Goal: Task Accomplishment & Management: Use online tool/utility

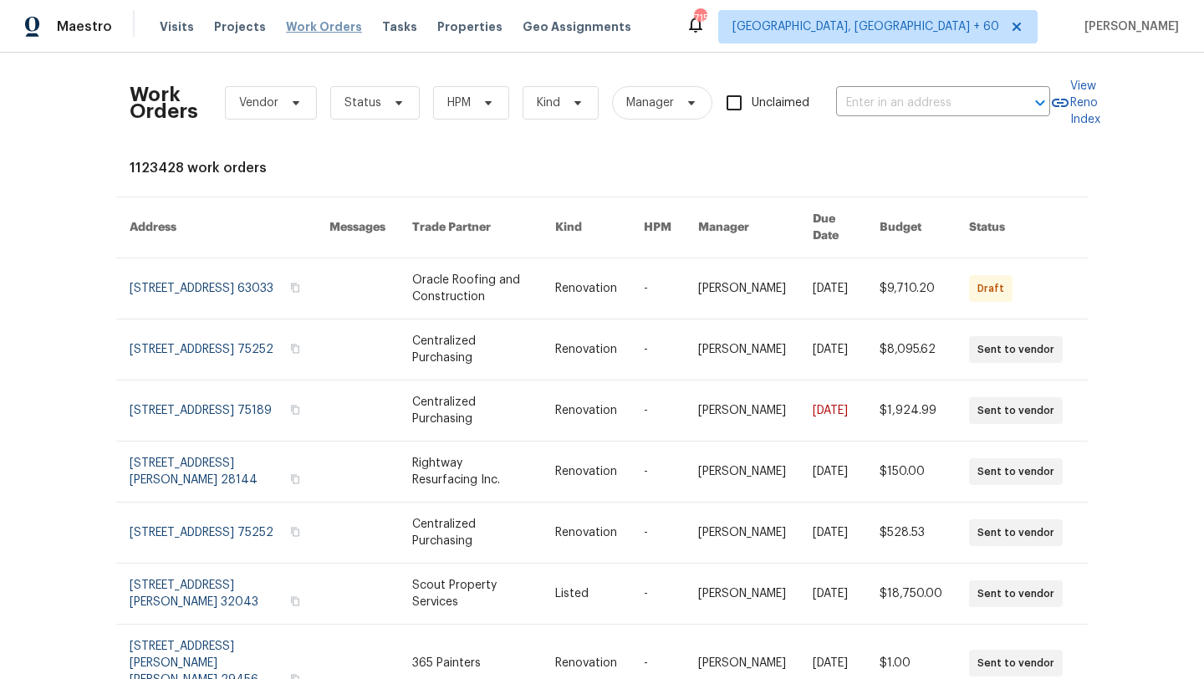
click at [309, 22] on span "Work Orders" at bounding box center [324, 26] width 76 height 17
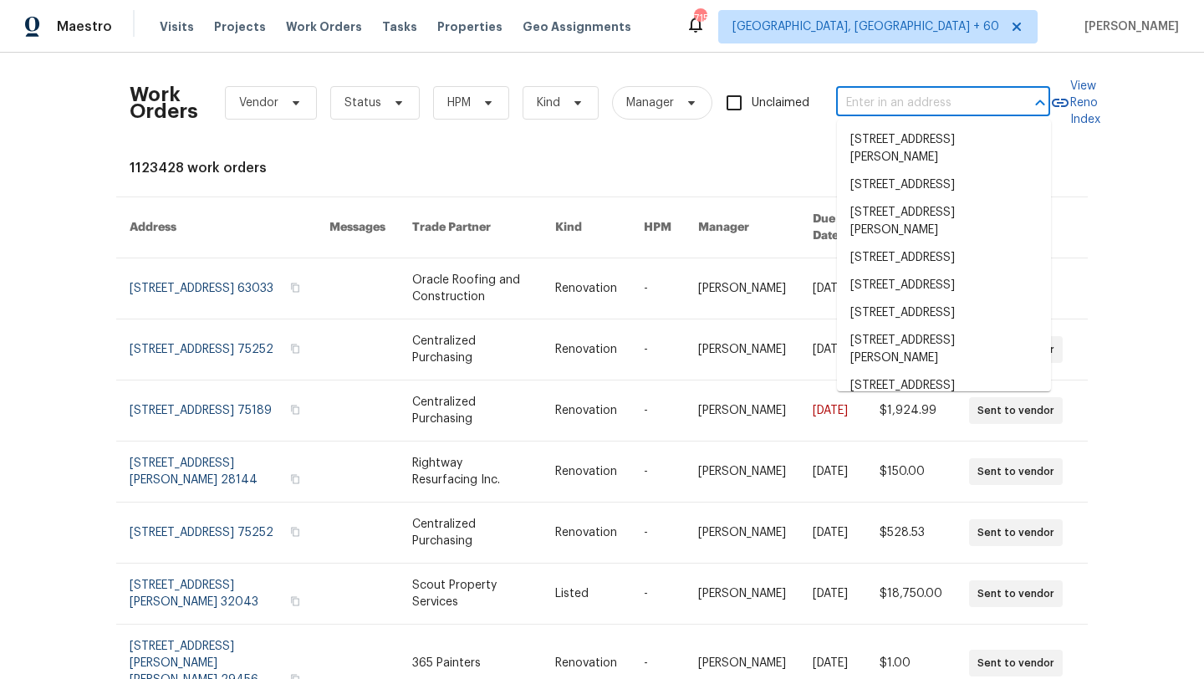
click at [891, 95] on input "text" at bounding box center [919, 103] width 167 height 26
paste input "203 Heatherbrook Dr Lyman, SC 29365"
type input "203 Heatherbrook Dr Lyman, SC 29365"
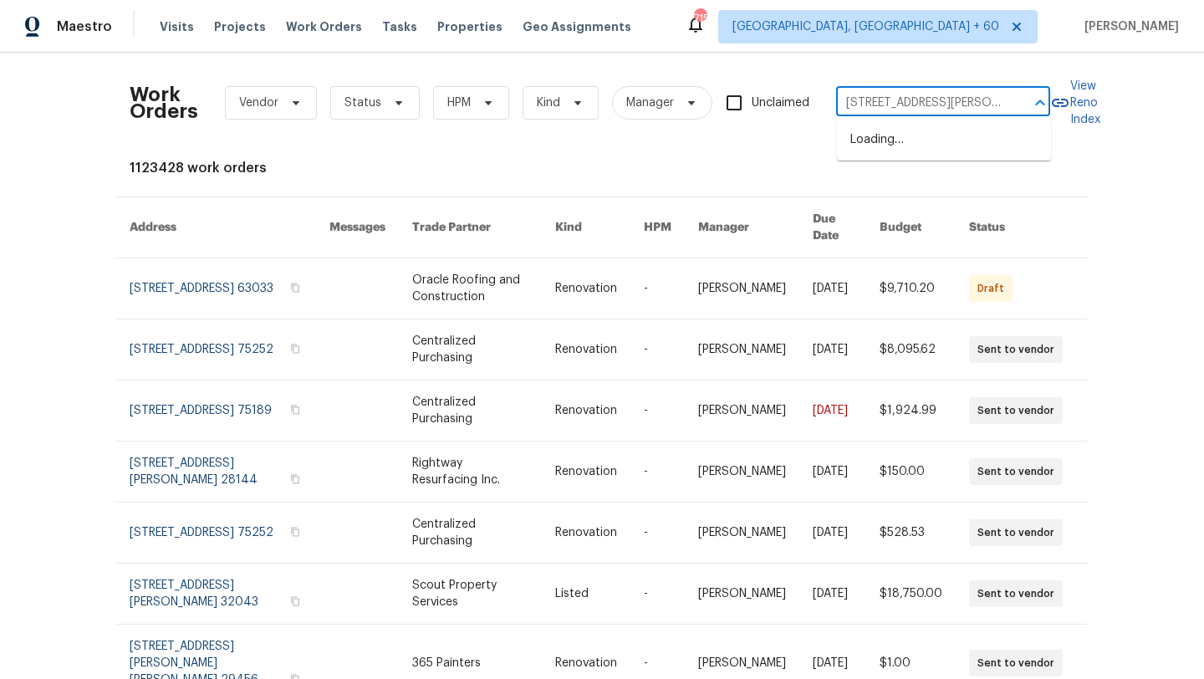
scroll to position [0, 58]
click at [902, 144] on li "[STREET_ADDRESS][PERSON_NAME]" at bounding box center [944, 148] width 214 height 45
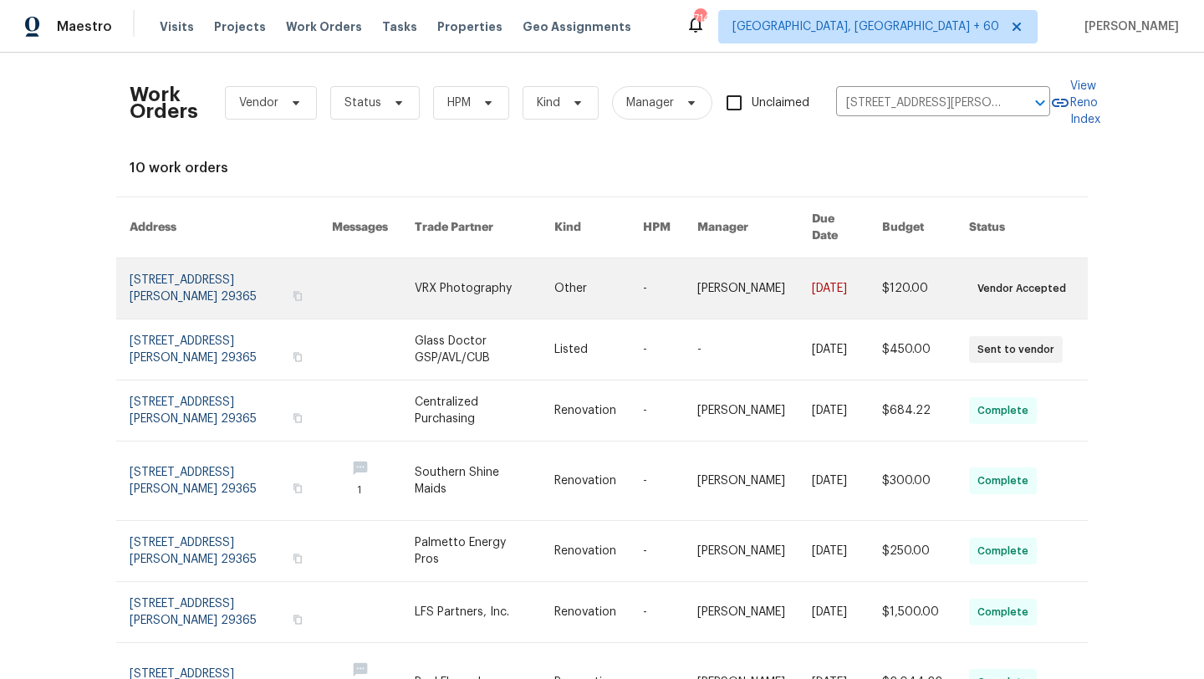
click at [236, 268] on link at bounding box center [231, 288] width 202 height 60
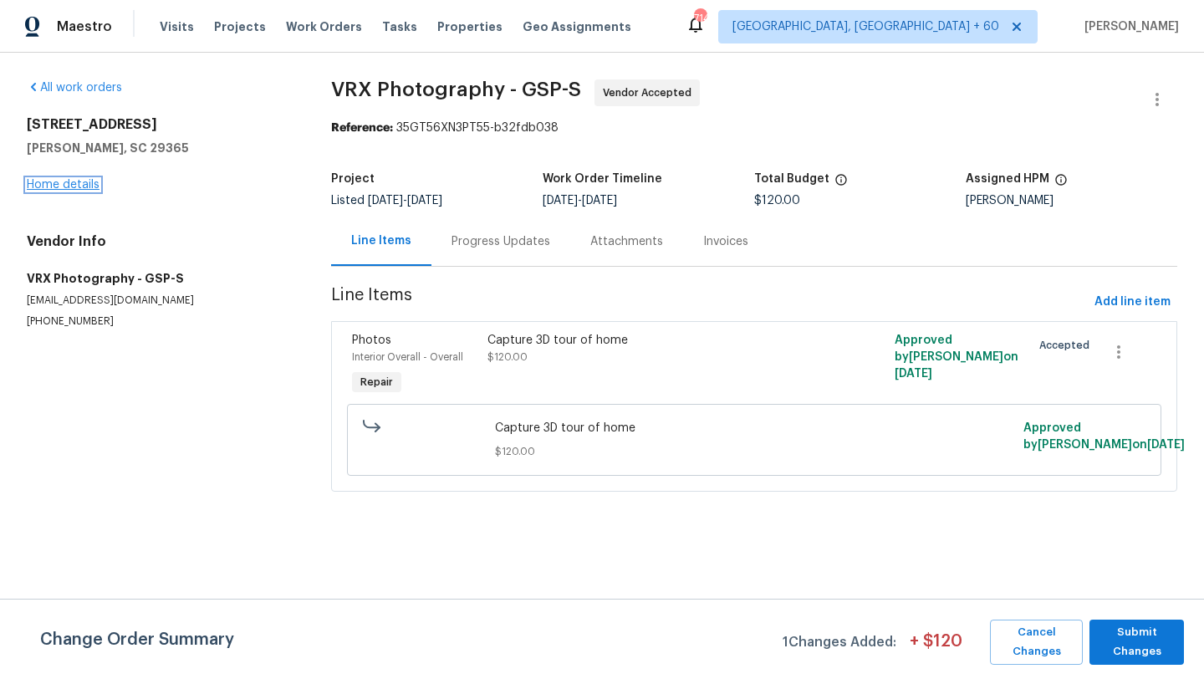
click at [87, 186] on link "Home details" at bounding box center [63, 185] width 73 height 12
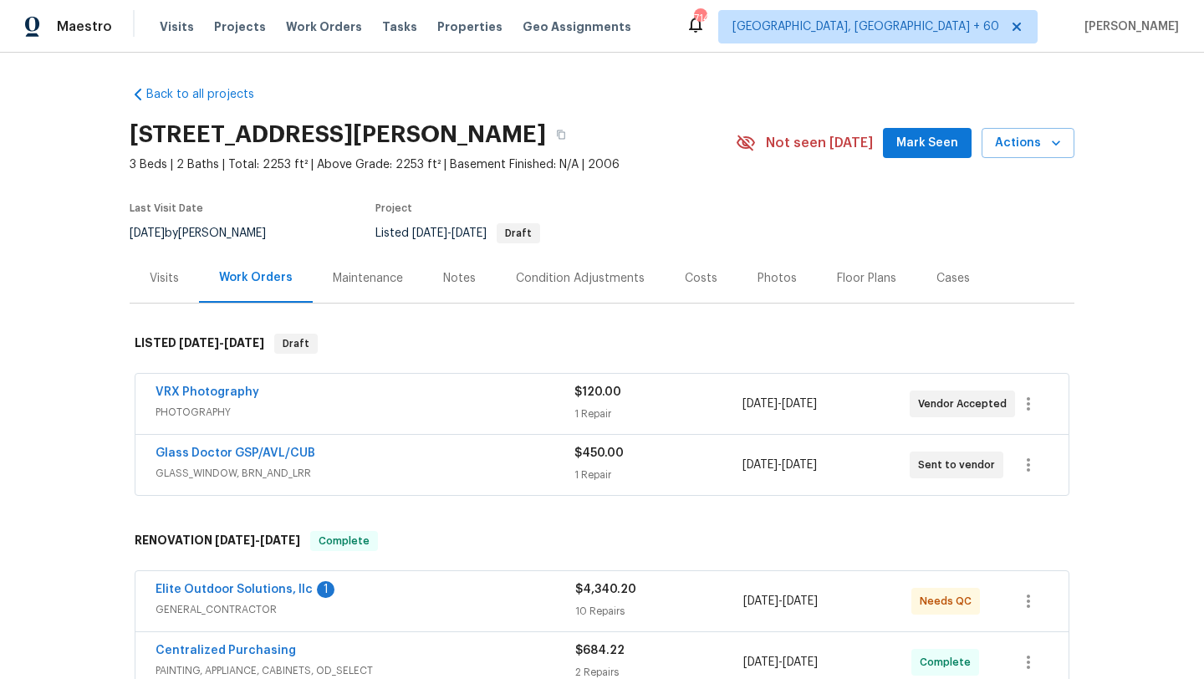
click at [268, 399] on div "VRX Photography" at bounding box center [365, 394] width 419 height 20
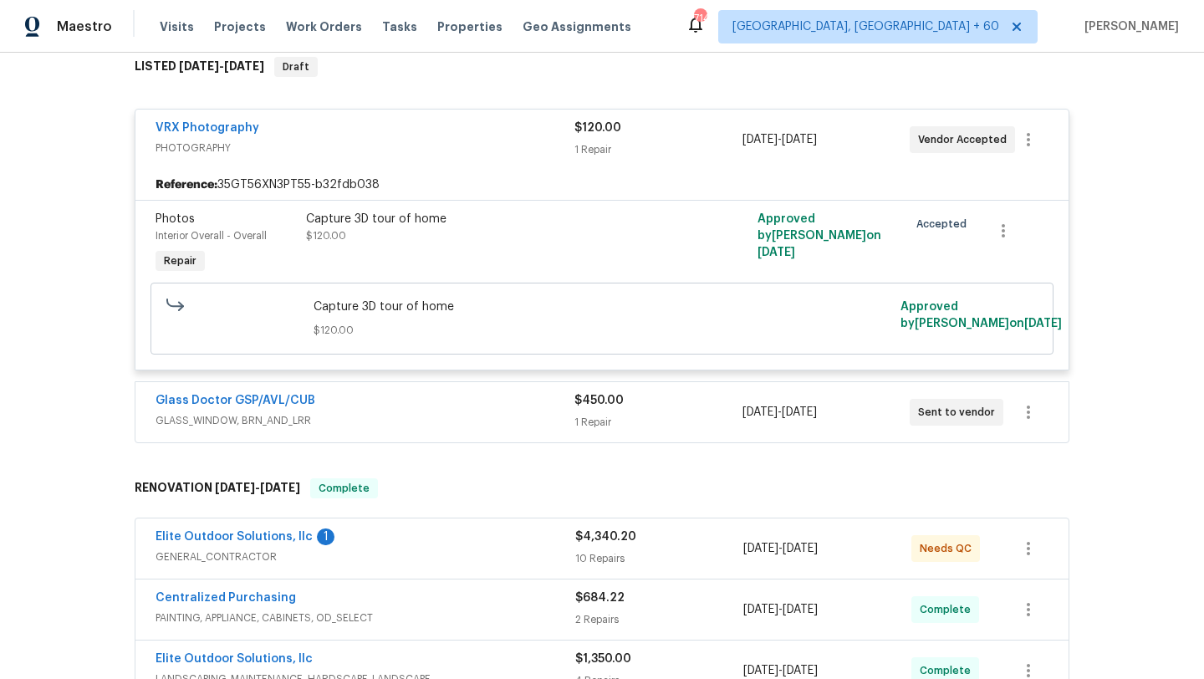
scroll to position [311, 0]
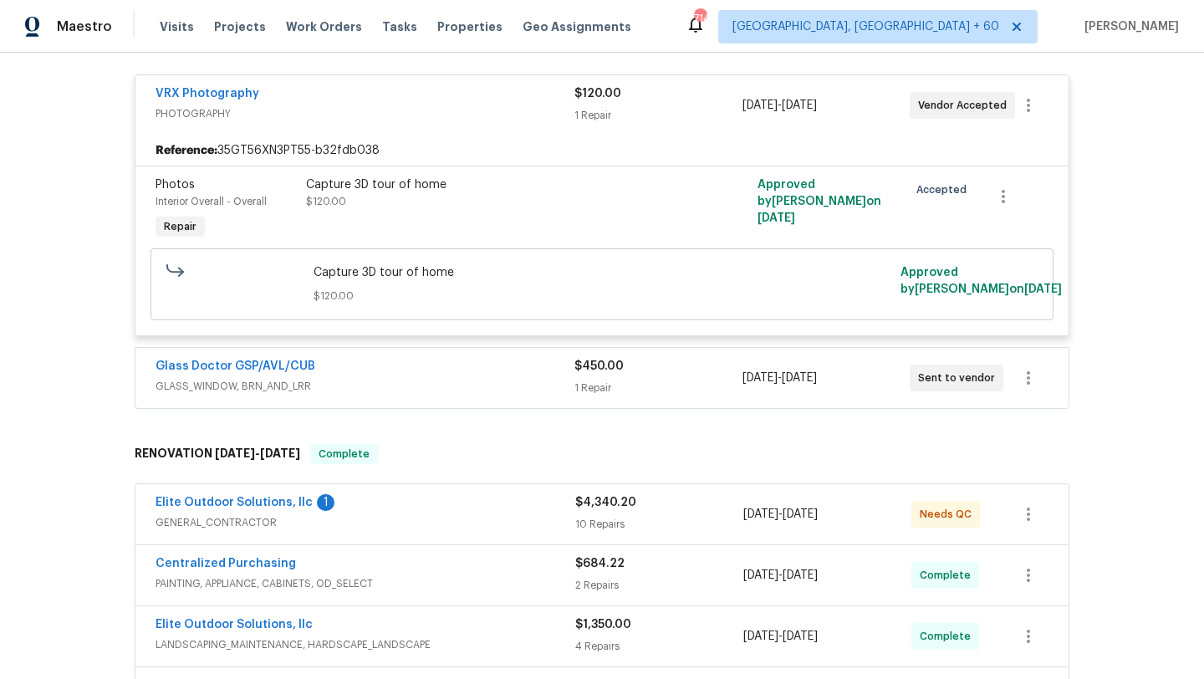
click at [309, 398] on div "Glass Doctor GSP/AVL/CUB GLASS_WINDOW, BRN_AND_LRR $450.00 1 Repair 9/29/2025 -…" at bounding box center [601, 378] width 933 height 60
click at [376, 380] on span "GLASS_WINDOW, BRN_AND_LRR" at bounding box center [365, 386] width 419 height 17
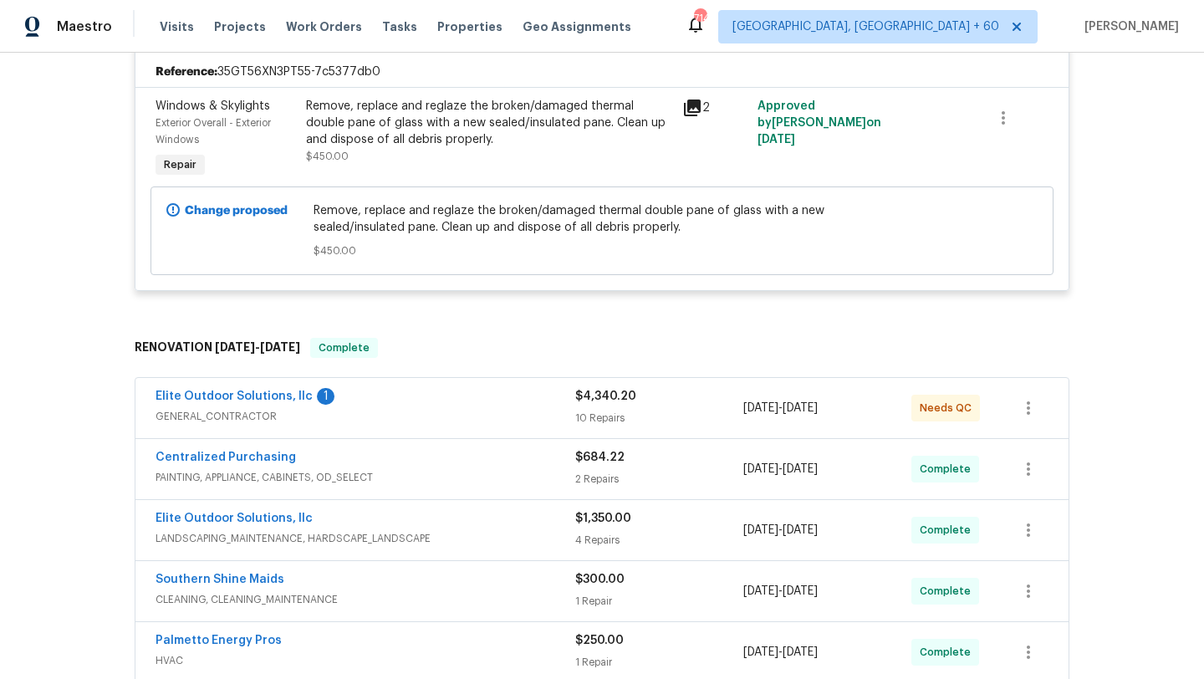
scroll to position [710, 0]
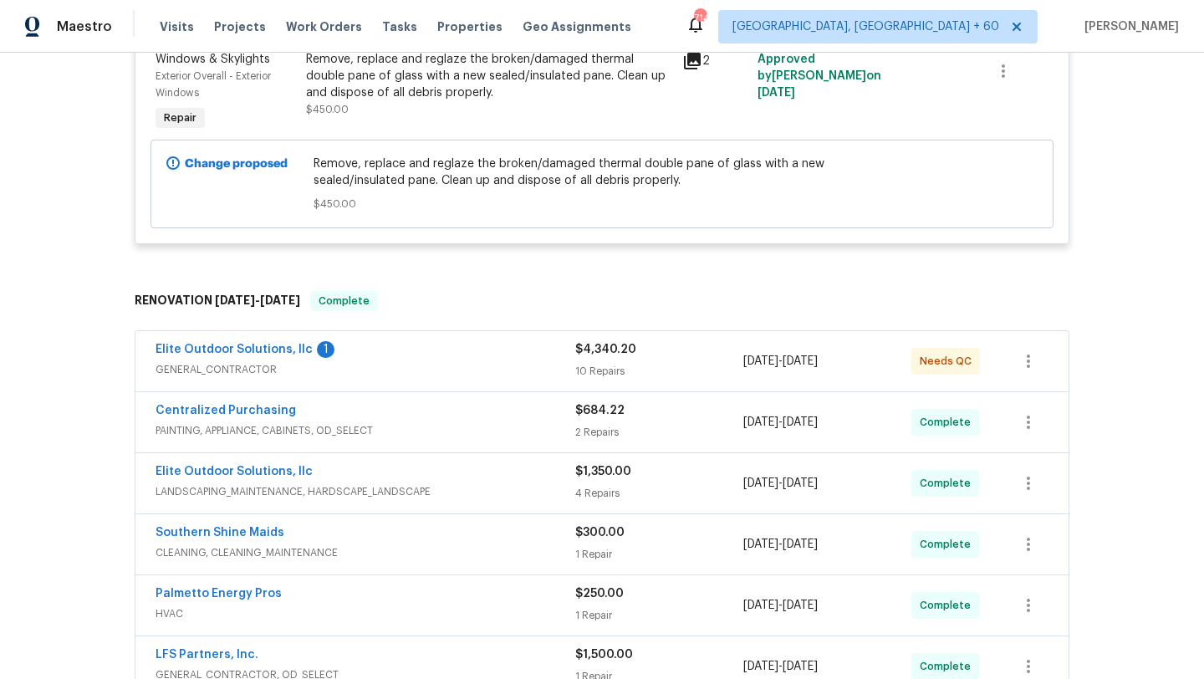
click at [391, 364] on span "GENERAL_CONTRACTOR" at bounding box center [366, 369] width 420 height 17
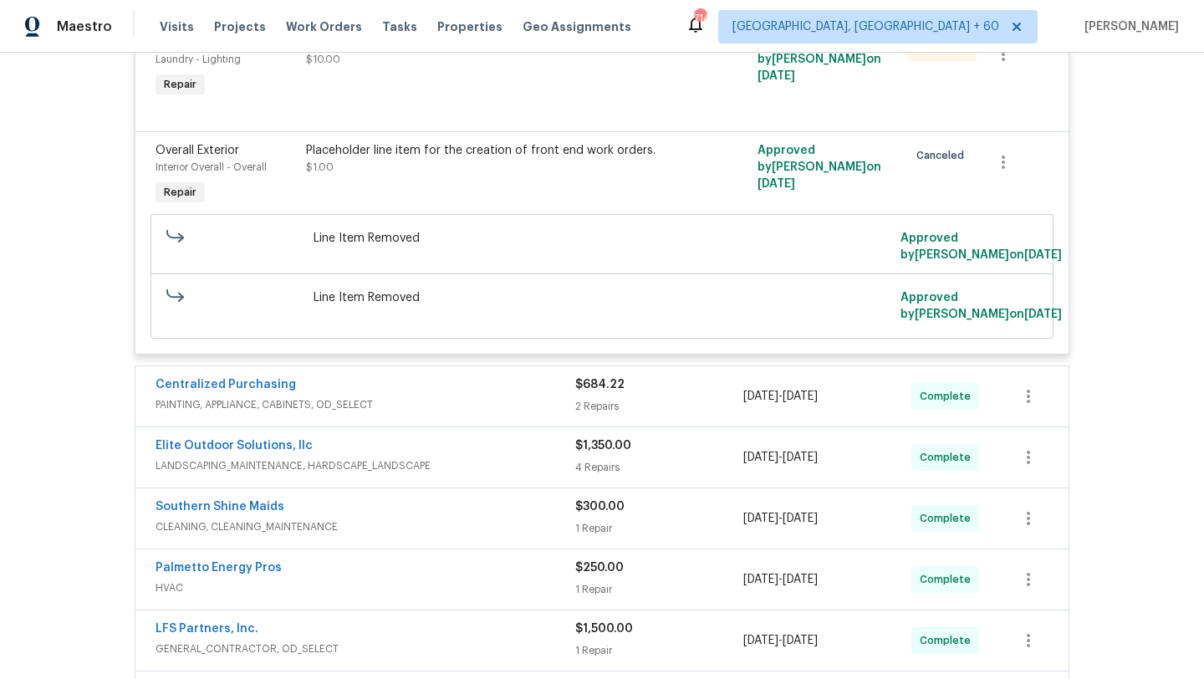
scroll to position [2770, 0]
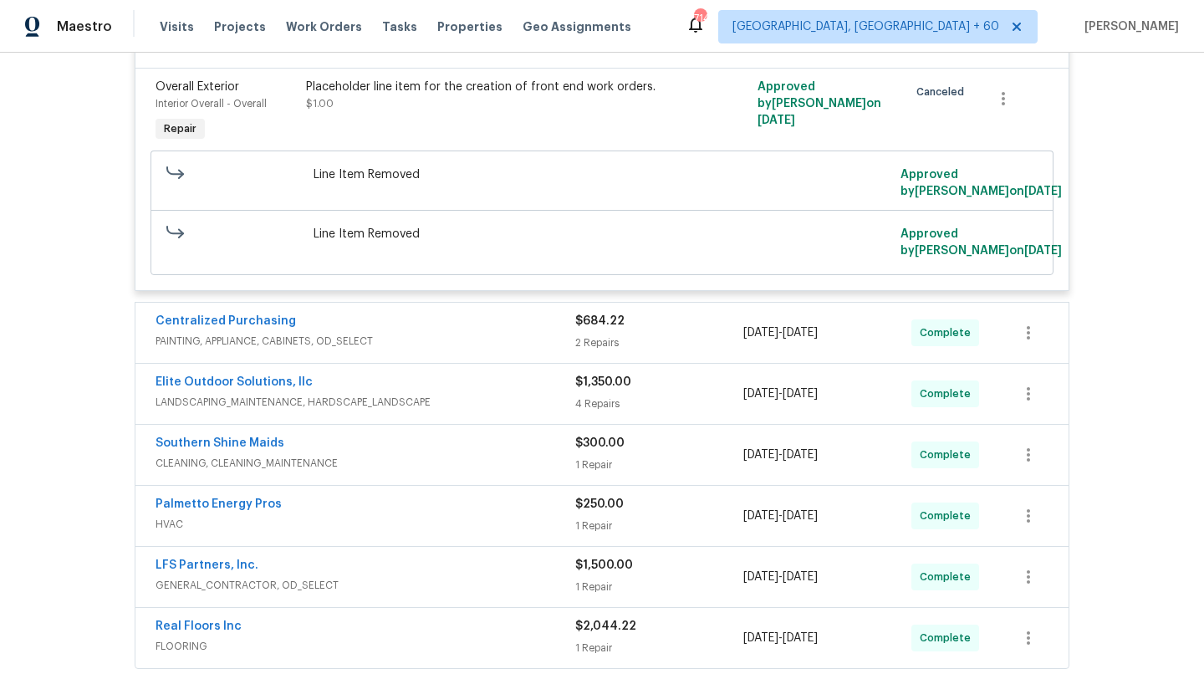
click at [462, 350] on span "PAINTING, APPLIANCE, CABINETS, OD_SELECT" at bounding box center [366, 341] width 420 height 17
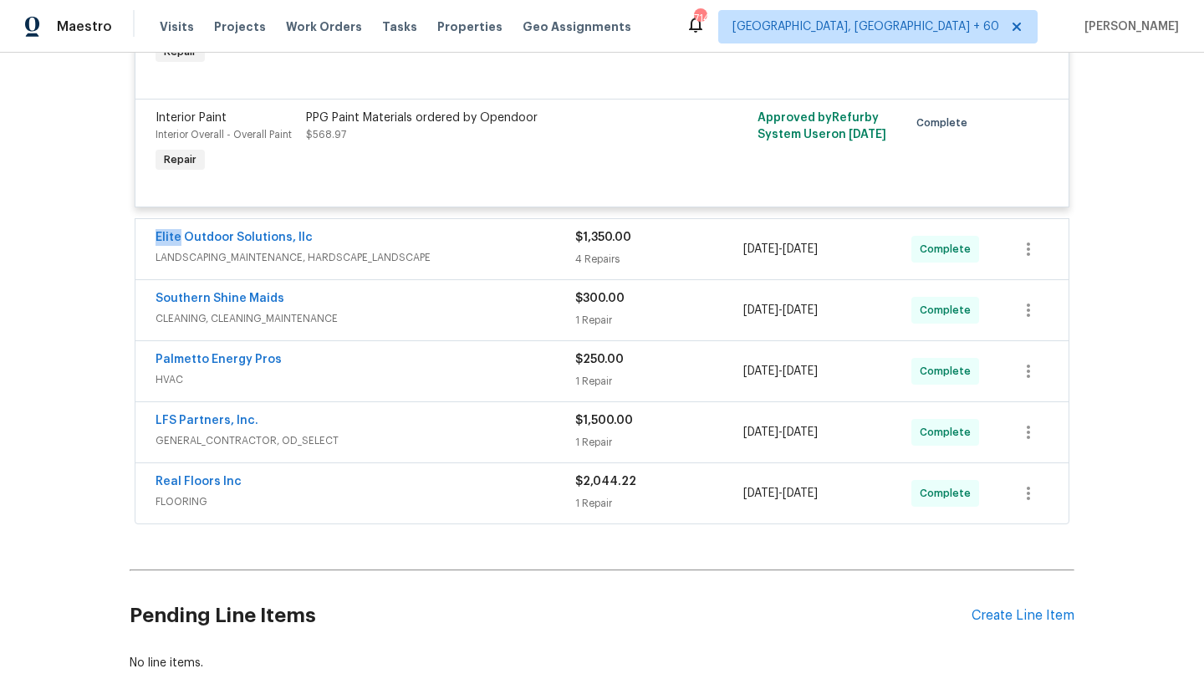
scroll to position [3286, 0]
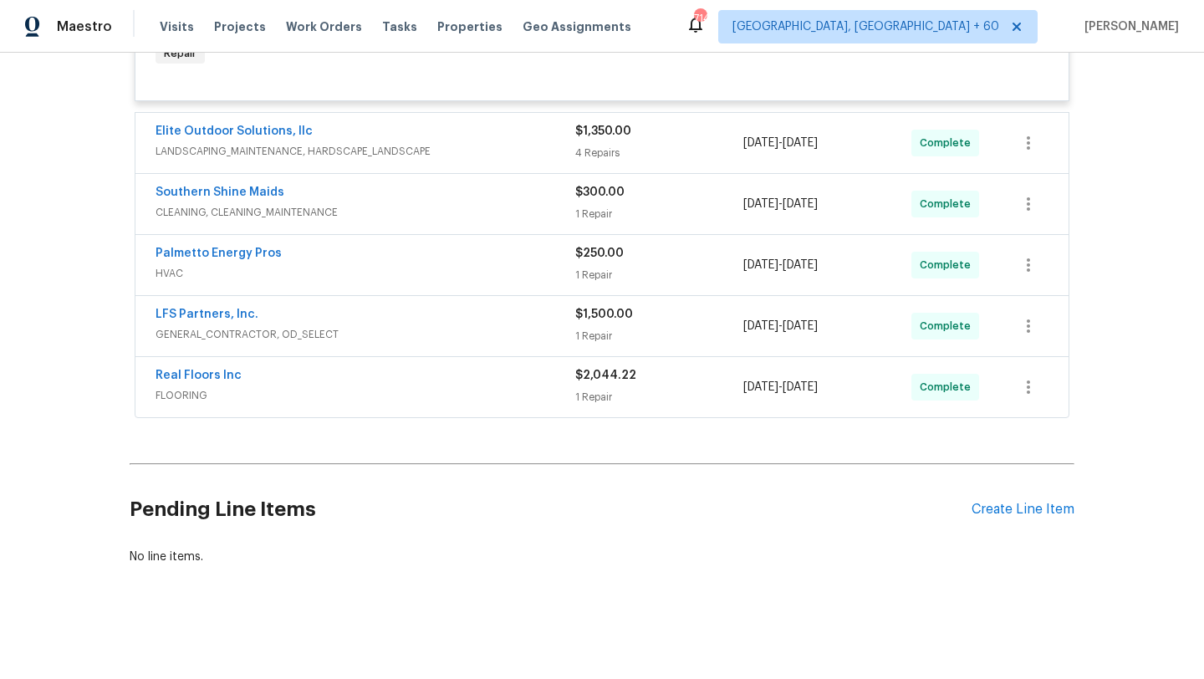
click at [364, 138] on div "Elite Outdoor Solutions, llc" at bounding box center [366, 133] width 420 height 20
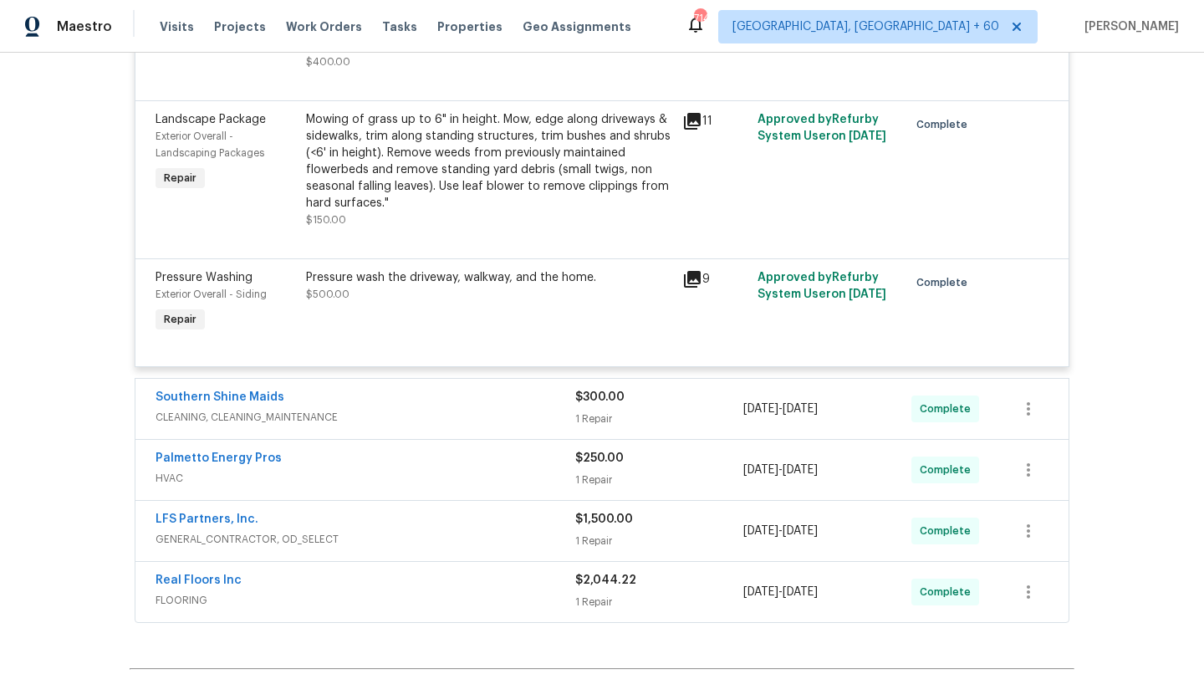
scroll to position [3768, 0]
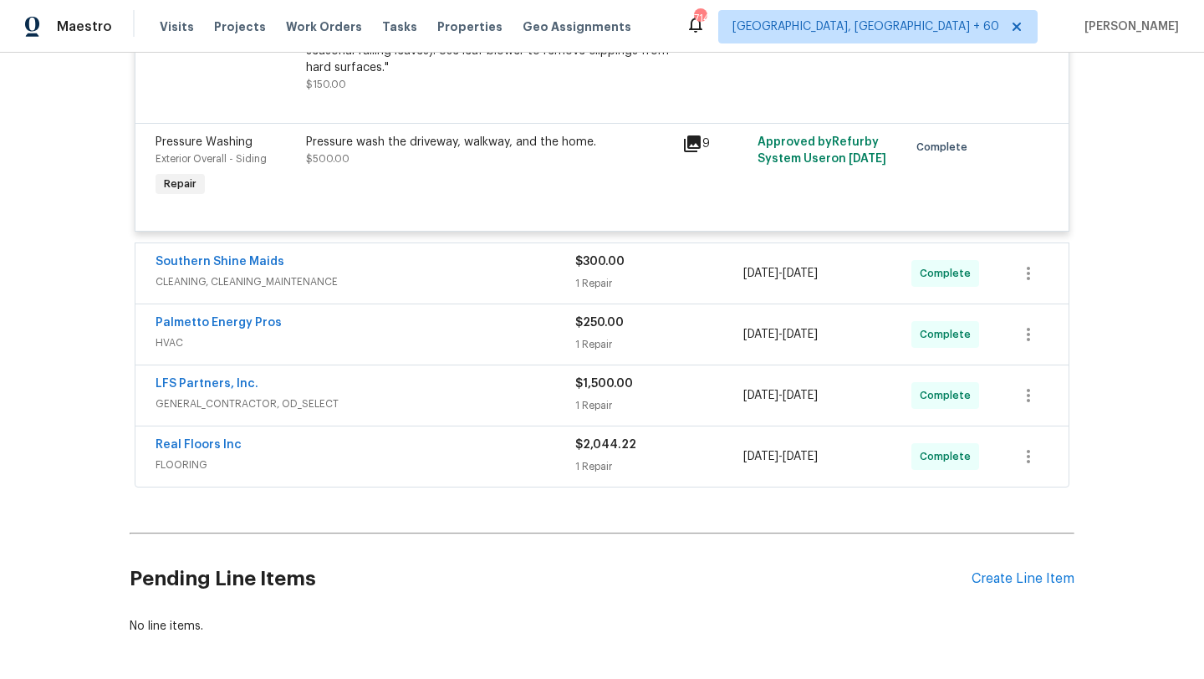
click at [368, 289] on span "CLEANING, CLEANING_MAINTENANCE" at bounding box center [366, 281] width 420 height 17
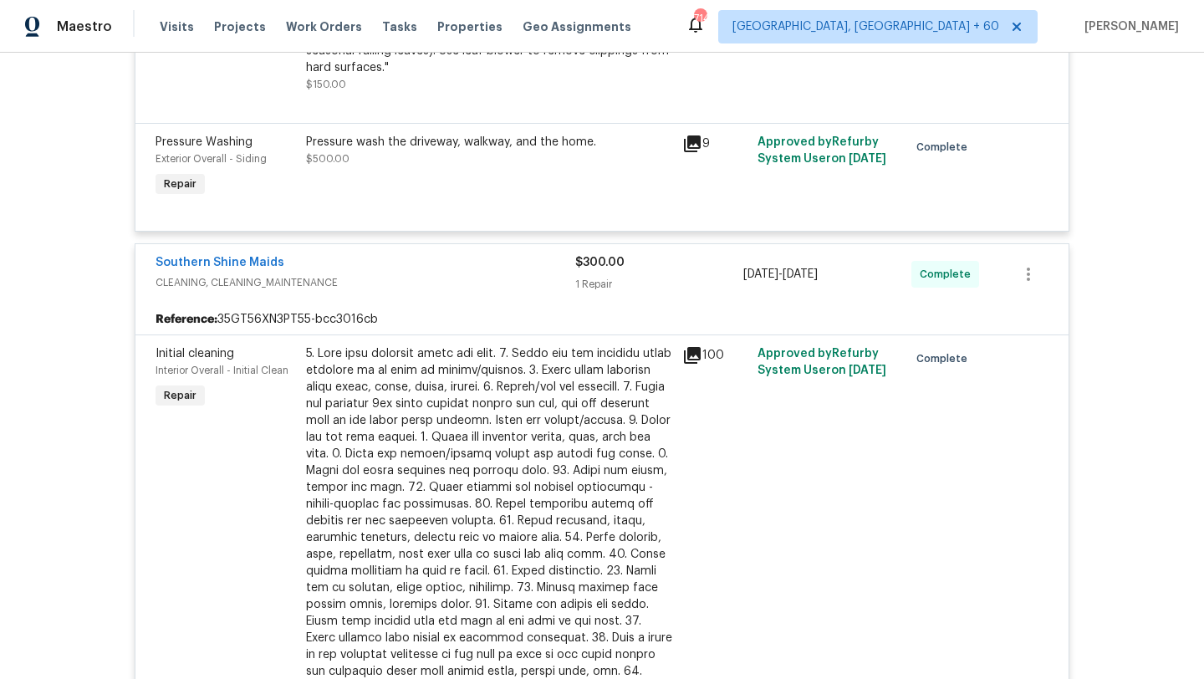
click at [394, 421] on div at bounding box center [489, 520] width 366 height 351
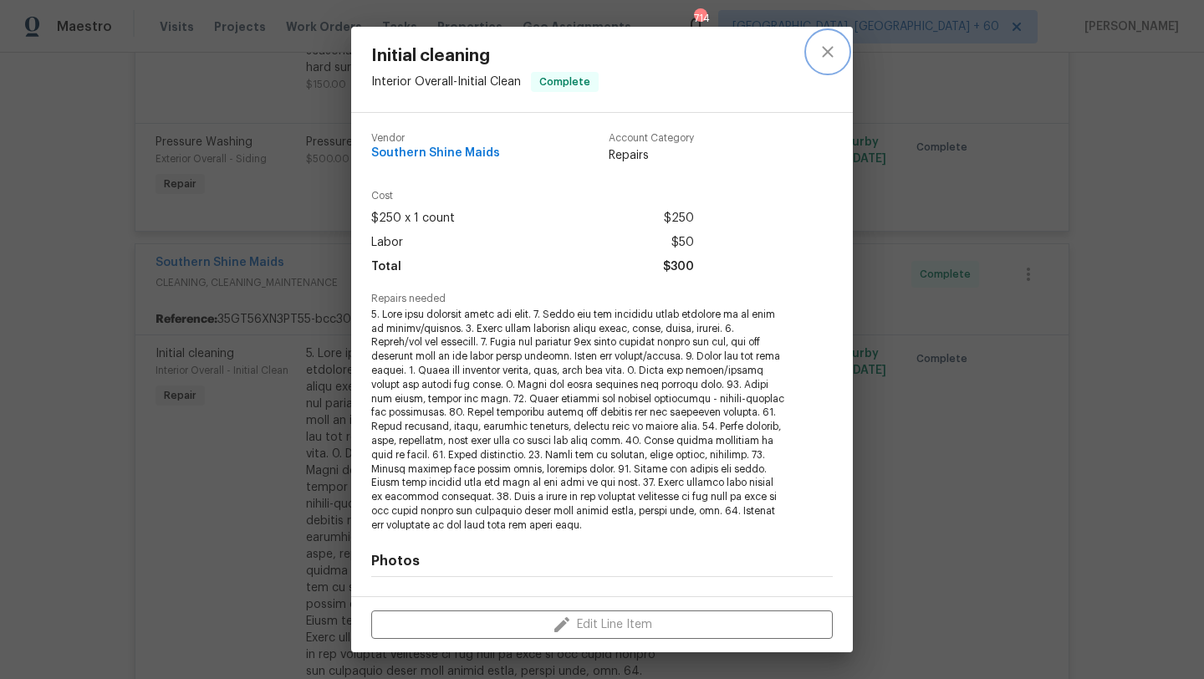
click at [828, 59] on icon "close" at bounding box center [828, 52] width 20 height 20
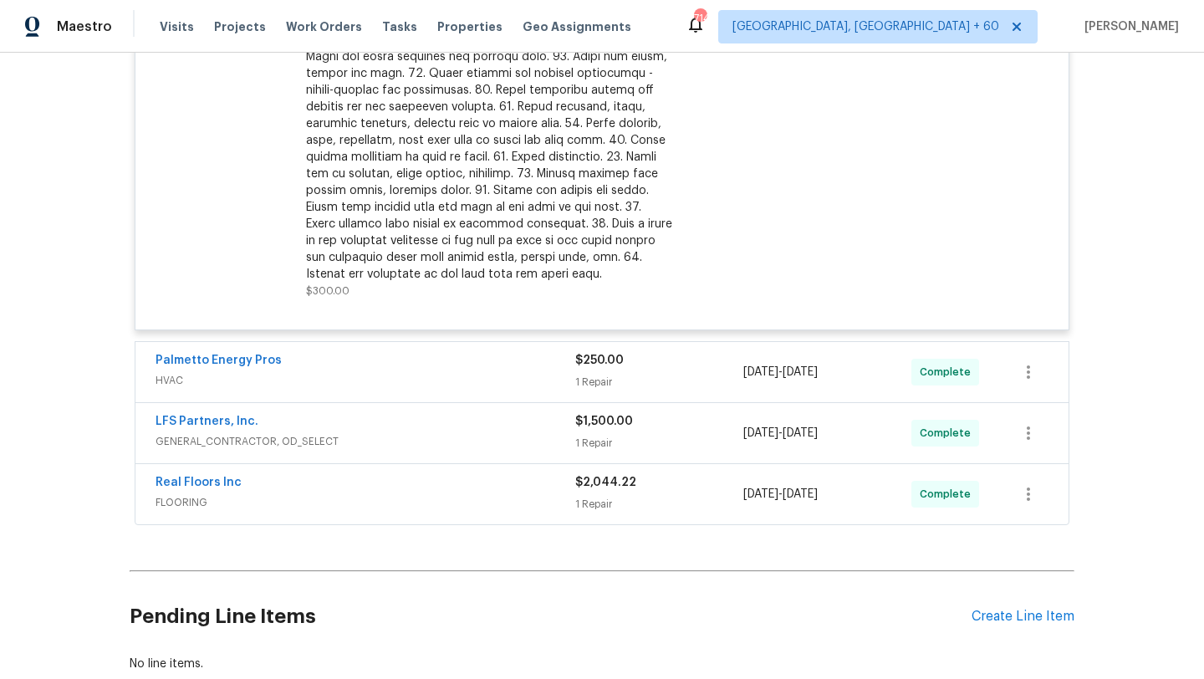
scroll to position [4233, 0]
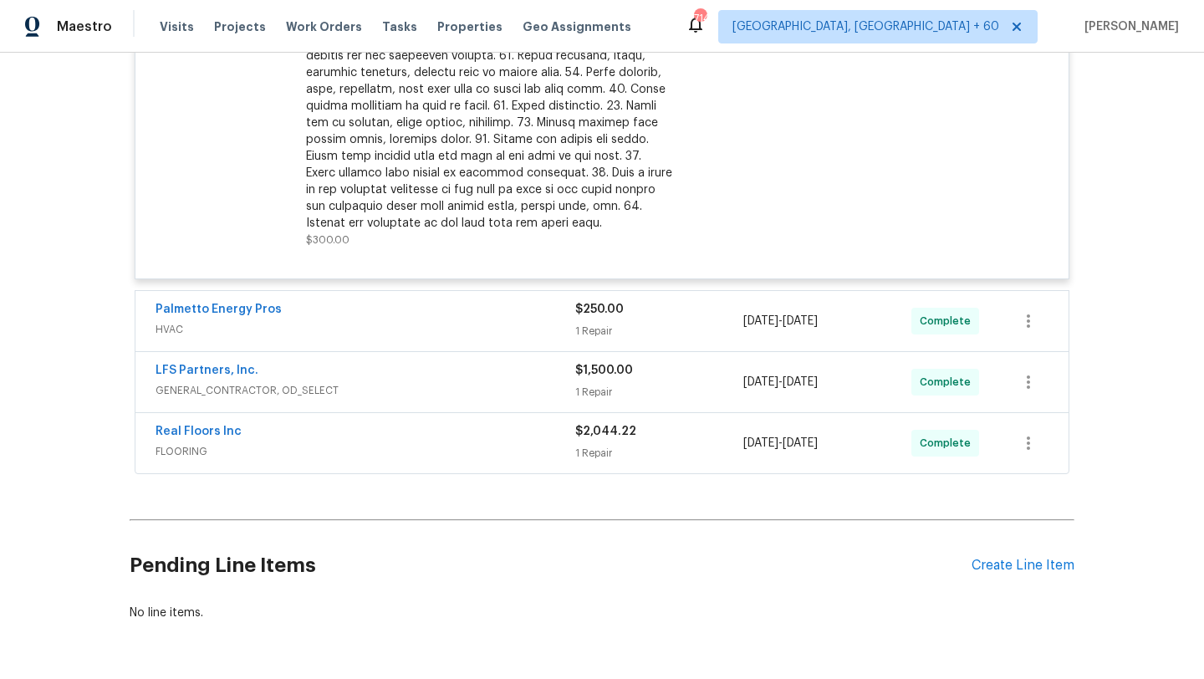
click at [348, 332] on span "HVAC" at bounding box center [366, 329] width 420 height 17
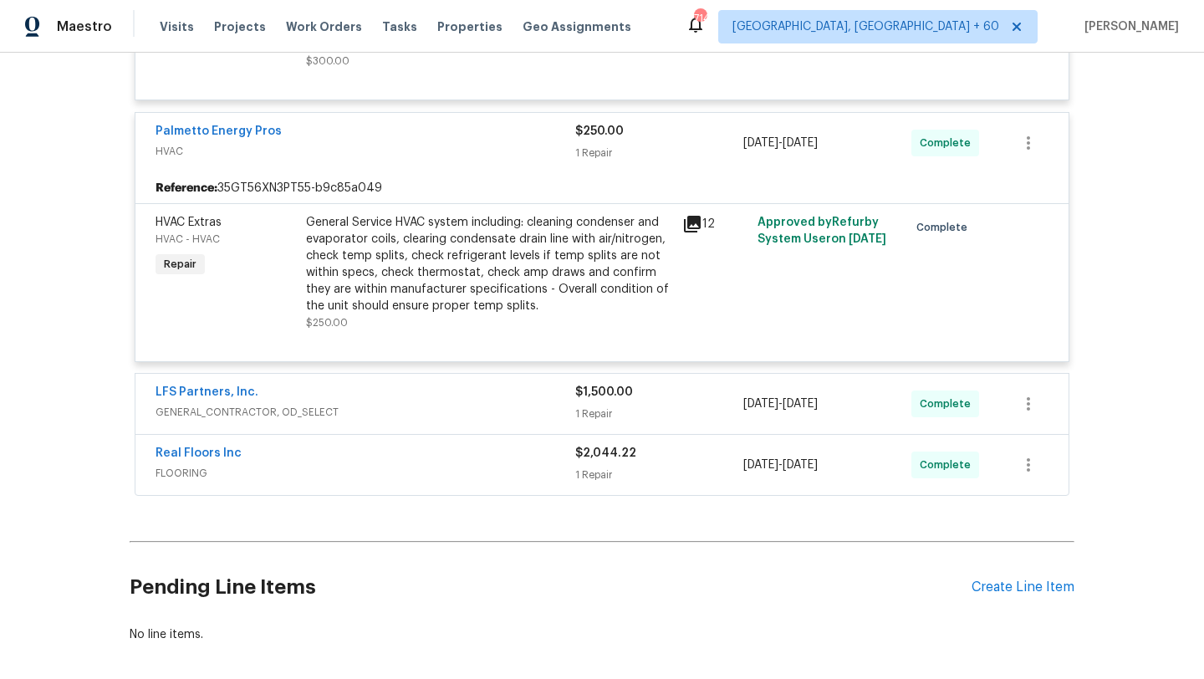
scroll to position [4448, 0]
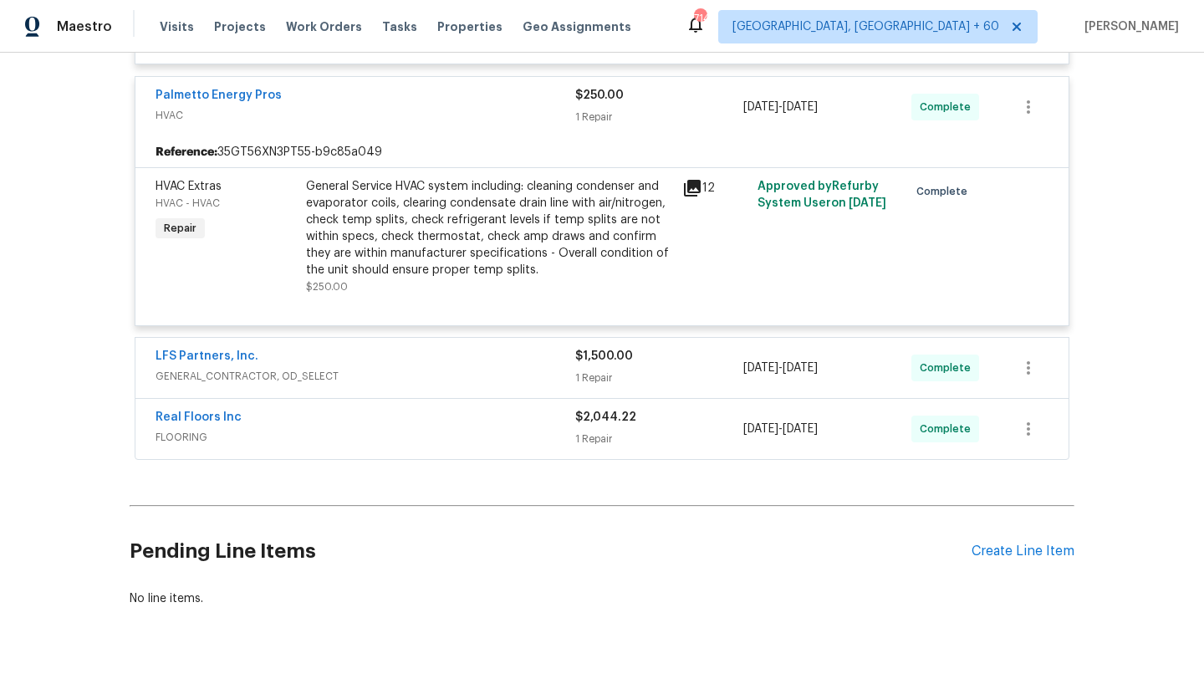
click at [384, 379] on span "GENERAL_CONTRACTOR, OD_SELECT" at bounding box center [366, 376] width 420 height 17
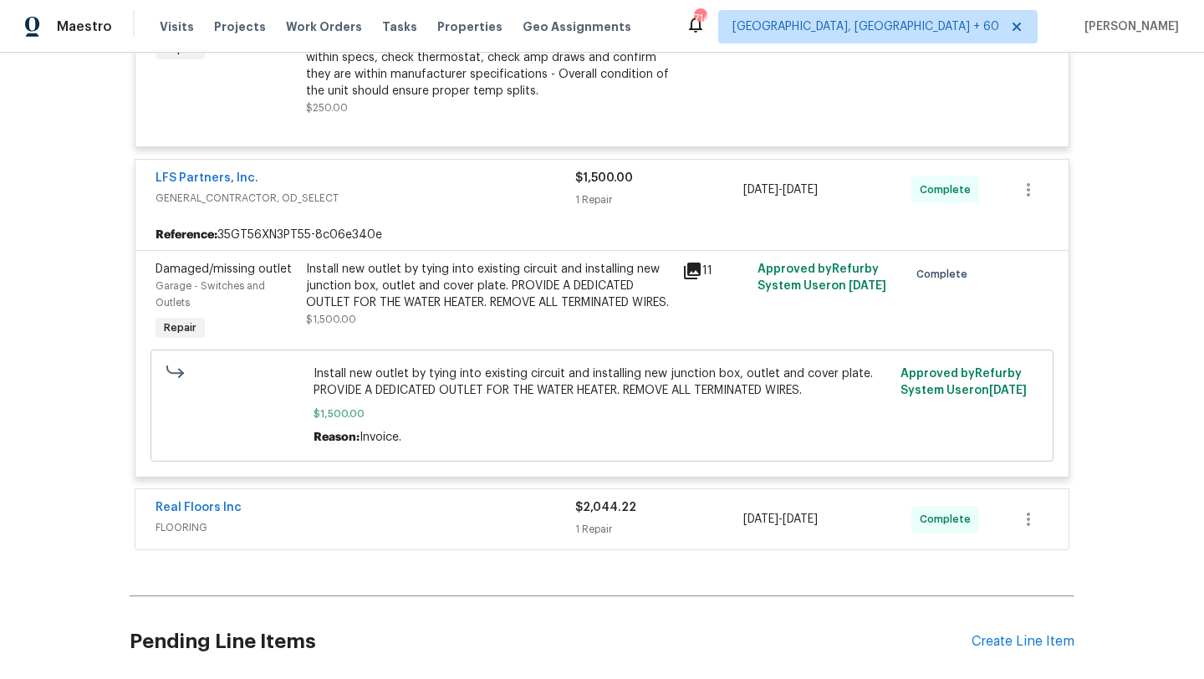
scroll to position [4769, 0]
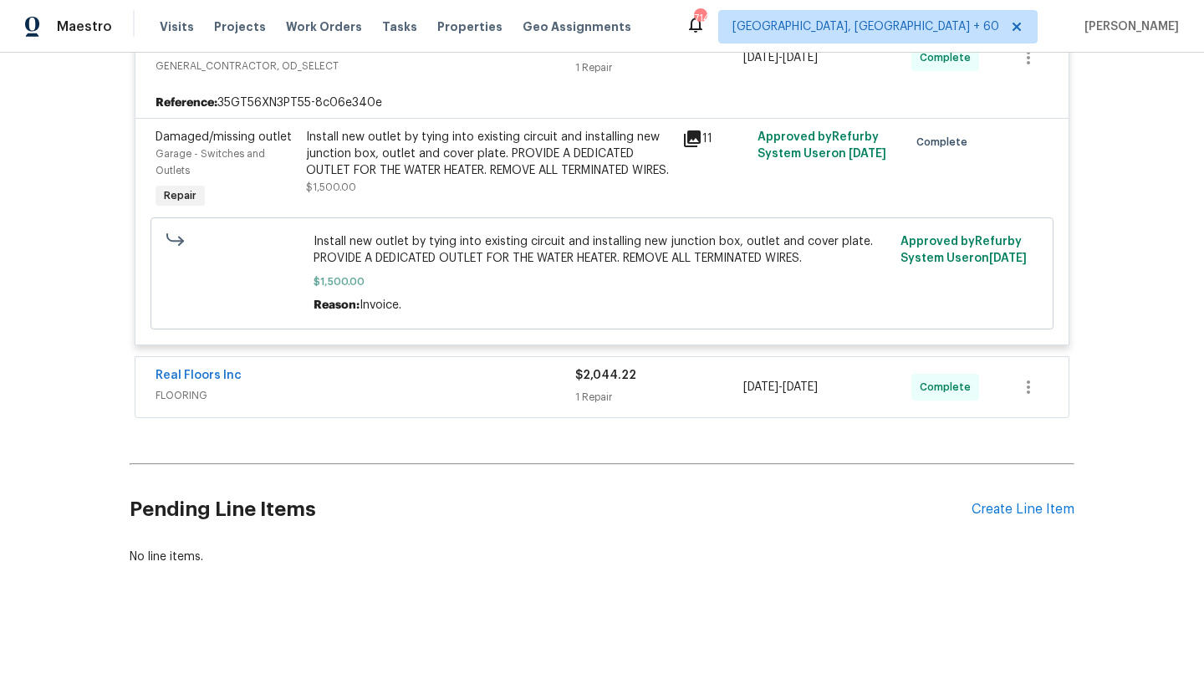
click at [407, 391] on span "FLOORING" at bounding box center [366, 395] width 420 height 17
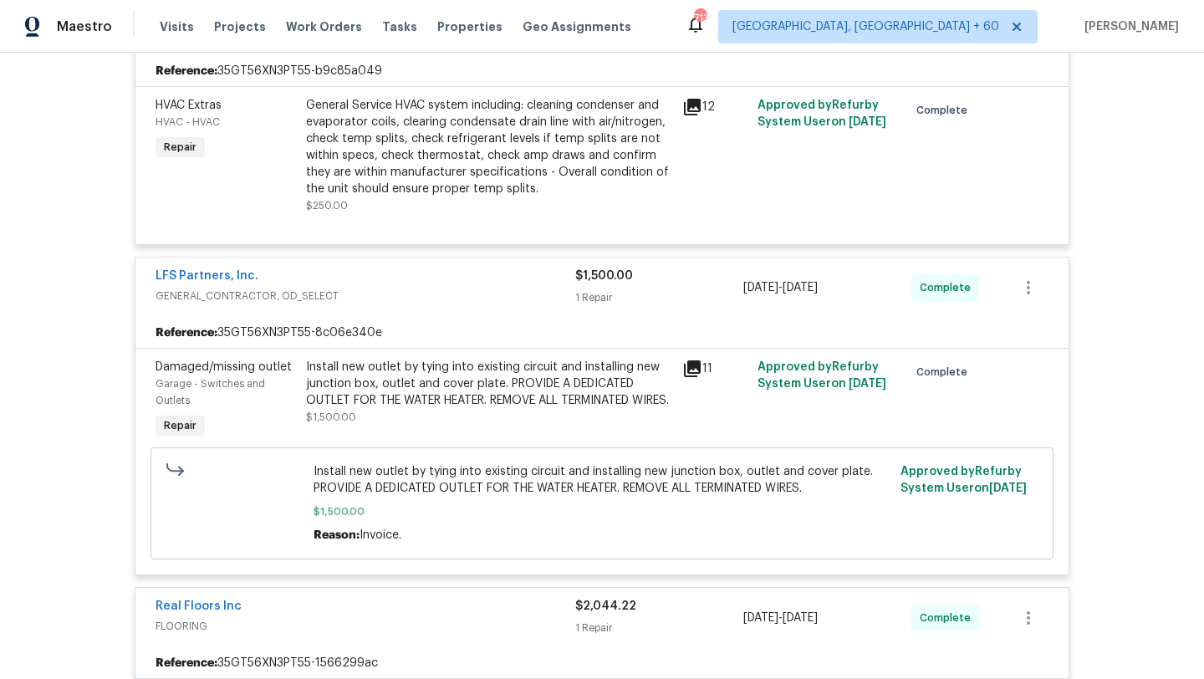
scroll to position [4342, 0]
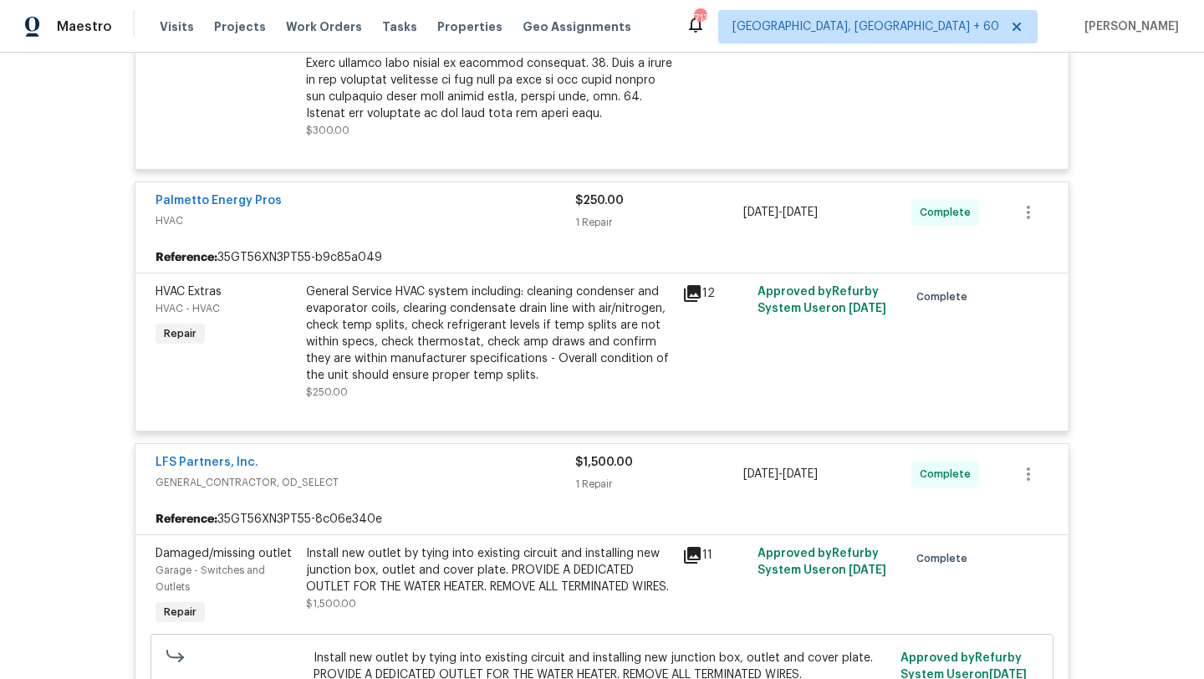
click at [580, 312] on div "General Service HVAC system including: cleaning condenser and evaporator coils,…" at bounding box center [489, 334] width 366 height 100
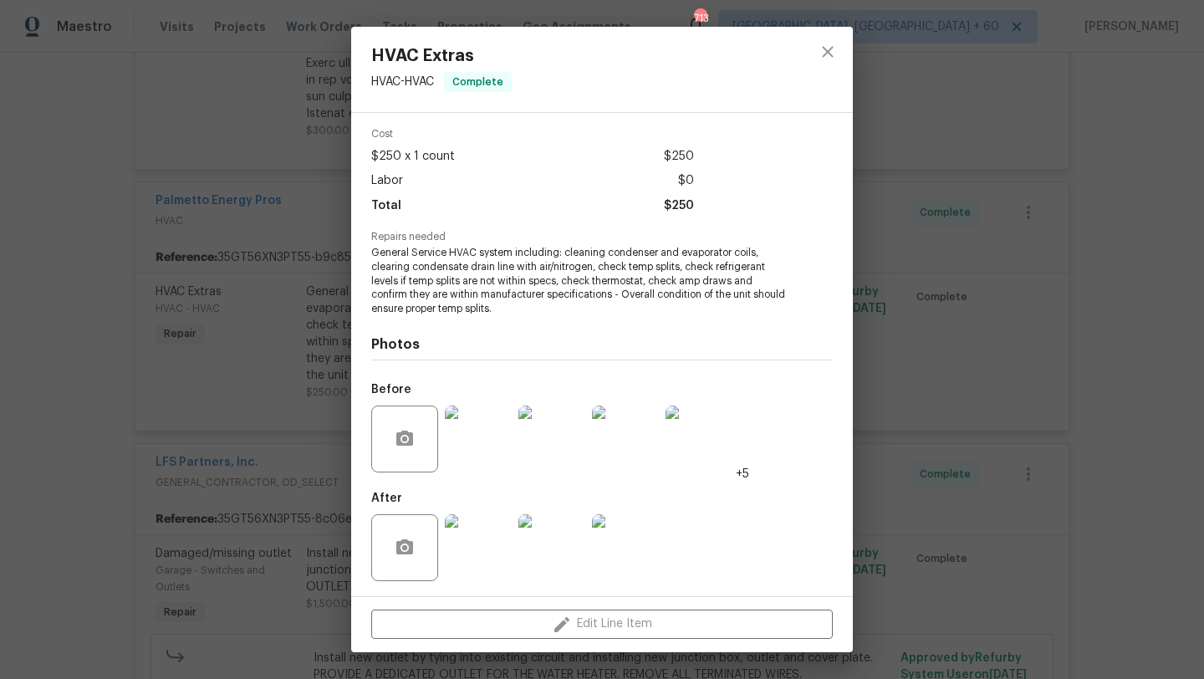
scroll to position [64, 0]
click at [836, 47] on icon "close" at bounding box center [828, 52] width 20 height 20
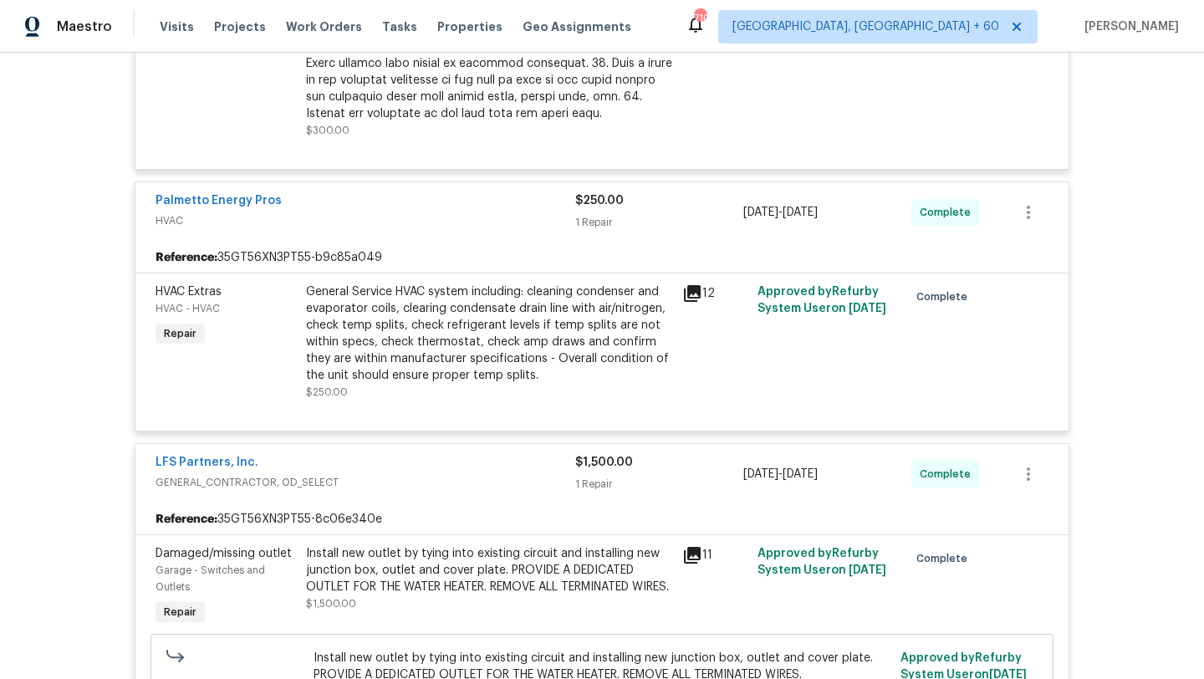
click at [511, 305] on div "General Service HVAC system including: cleaning condenser and evaporator coils,…" at bounding box center [489, 334] width 366 height 100
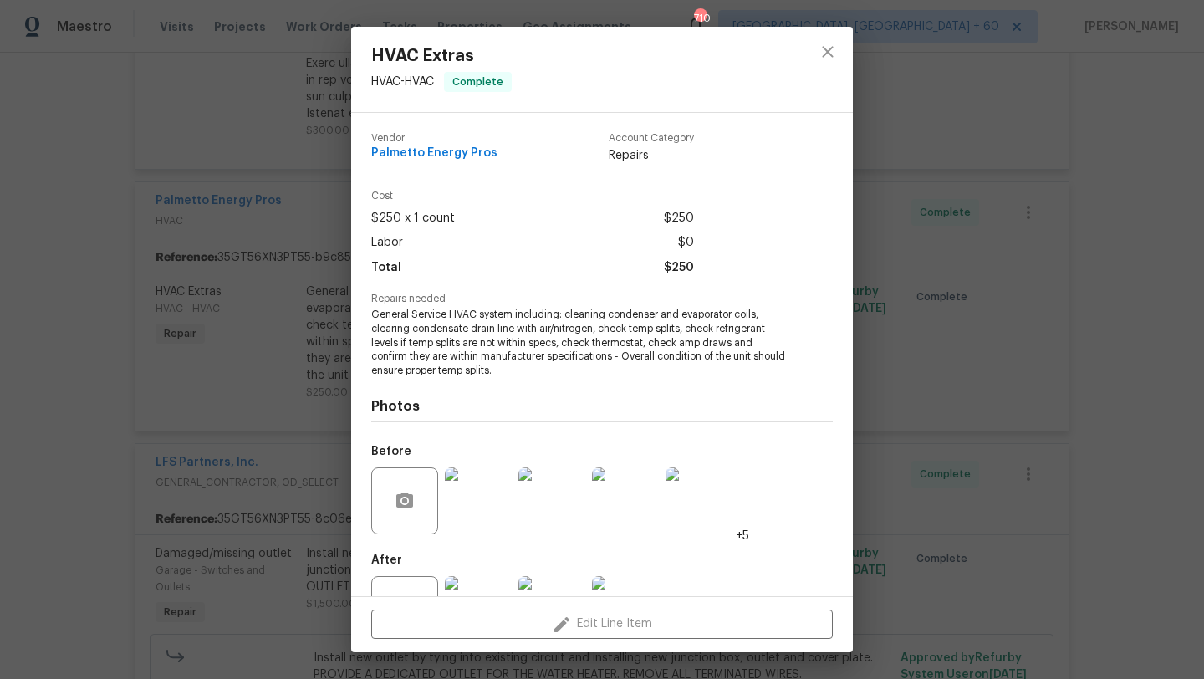
click at [452, 309] on span "General Service HVAC system including: cleaning condenser and evaporator coils,…" at bounding box center [579, 343] width 416 height 70
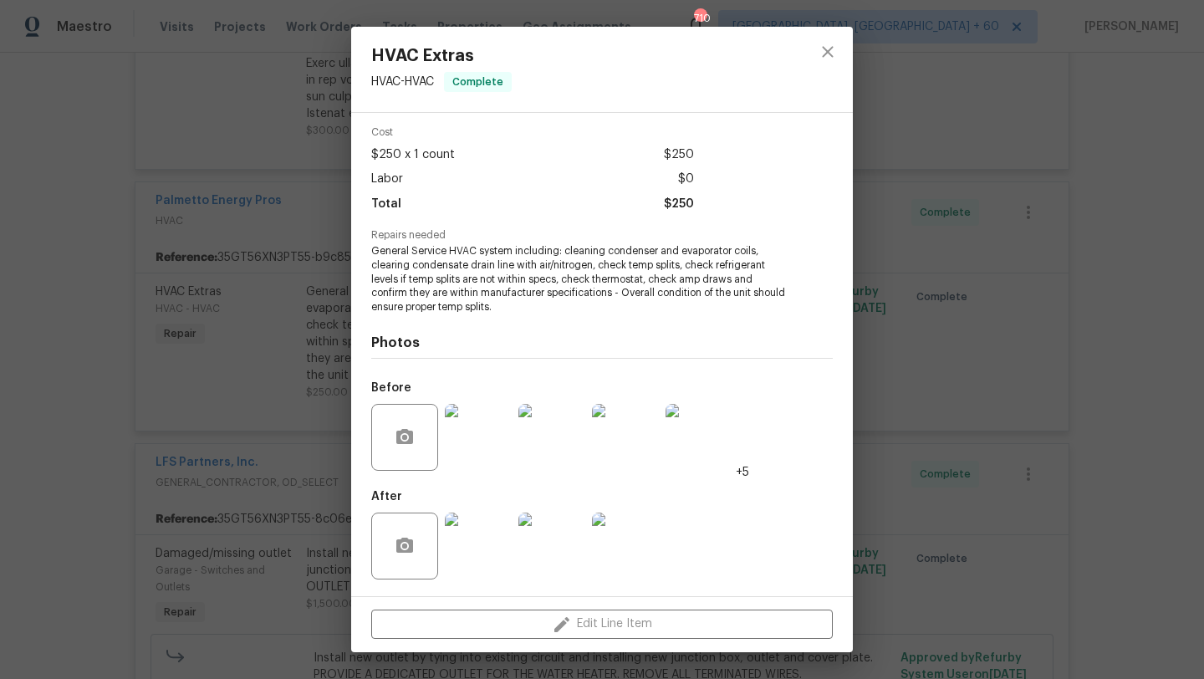
click at [479, 461] on img at bounding box center [478, 437] width 67 height 67
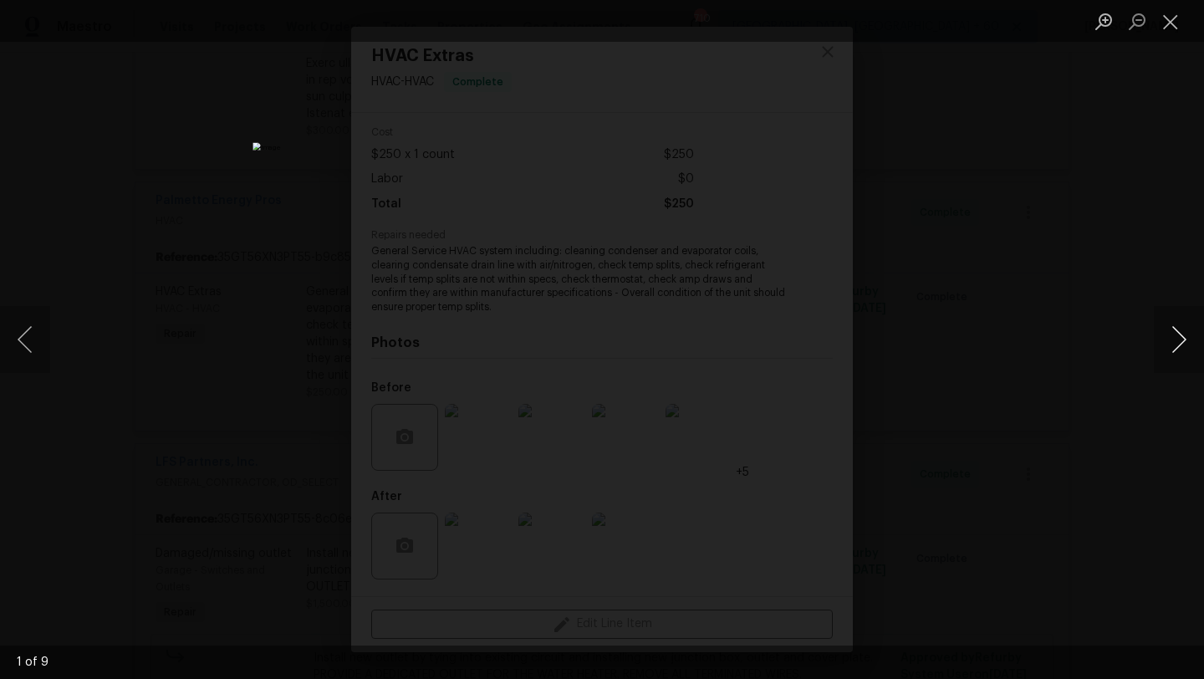
click at [1176, 335] on button "Next image" at bounding box center [1179, 339] width 50 height 67
click at [1176, 339] on button "Next image" at bounding box center [1179, 339] width 50 height 67
click at [1176, 340] on button "Next image" at bounding box center [1179, 339] width 50 height 67
click at [1176, 342] on button "Next image" at bounding box center [1179, 339] width 50 height 67
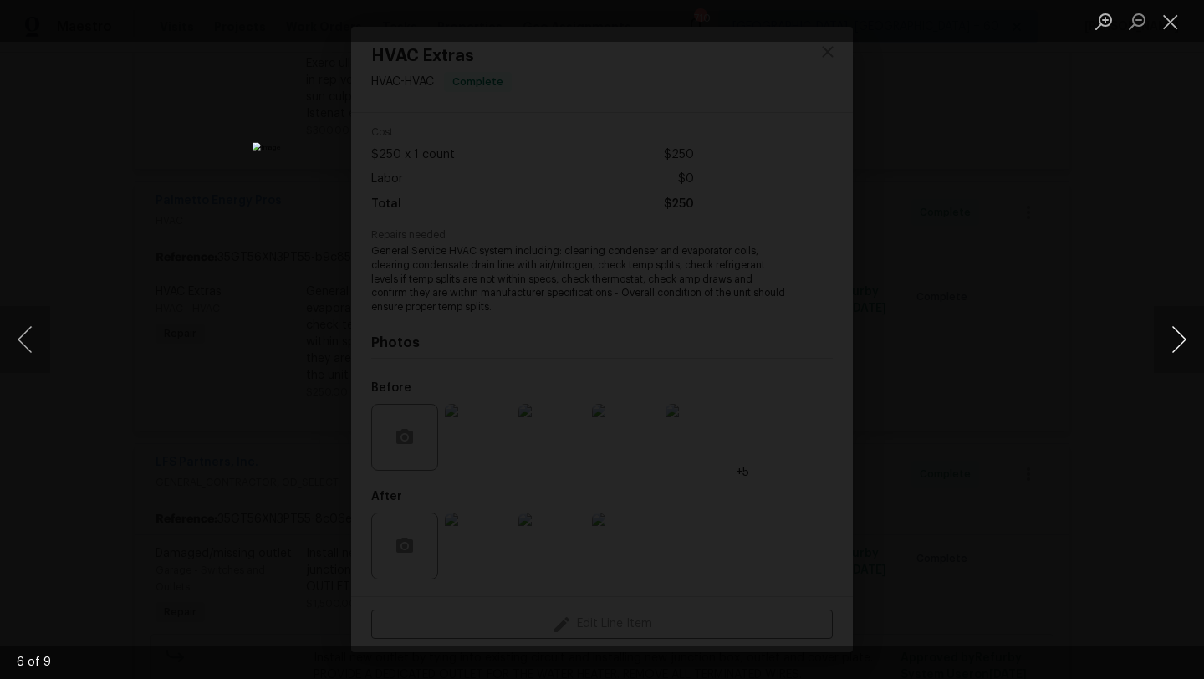
click at [1176, 342] on button "Next image" at bounding box center [1179, 339] width 50 height 67
click at [1177, 8] on button "Close lightbox" at bounding box center [1170, 21] width 33 height 29
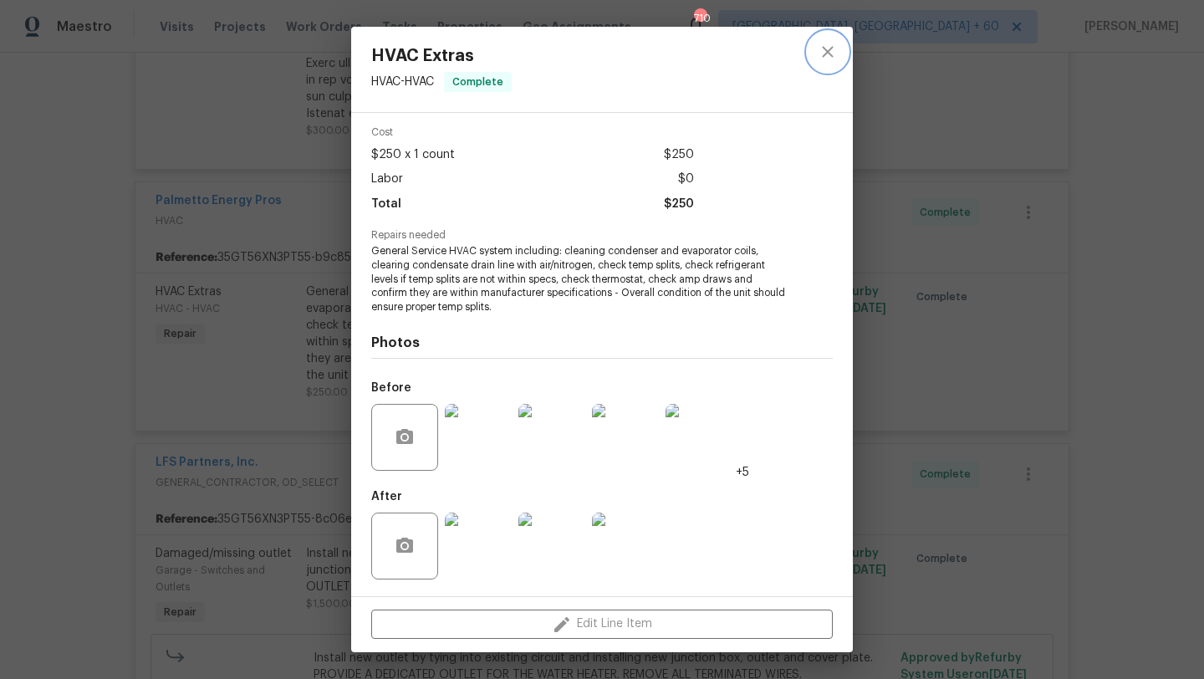
drag, startPoint x: 822, startPoint y: 51, endPoint x: 485, endPoint y: 243, distance: 387.7
click at [485, 243] on div "HVAC Extras HVAC - HVAC Complete Vendor Palmetto Energy Pros Account Category R…" at bounding box center [602, 340] width 502 height 626
click at [461, 264] on span "General Service HVAC system including: cleaning condenser and evaporator coils,…" at bounding box center [579, 279] width 416 height 70
click at [829, 56] on icon "close" at bounding box center [828, 52] width 20 height 20
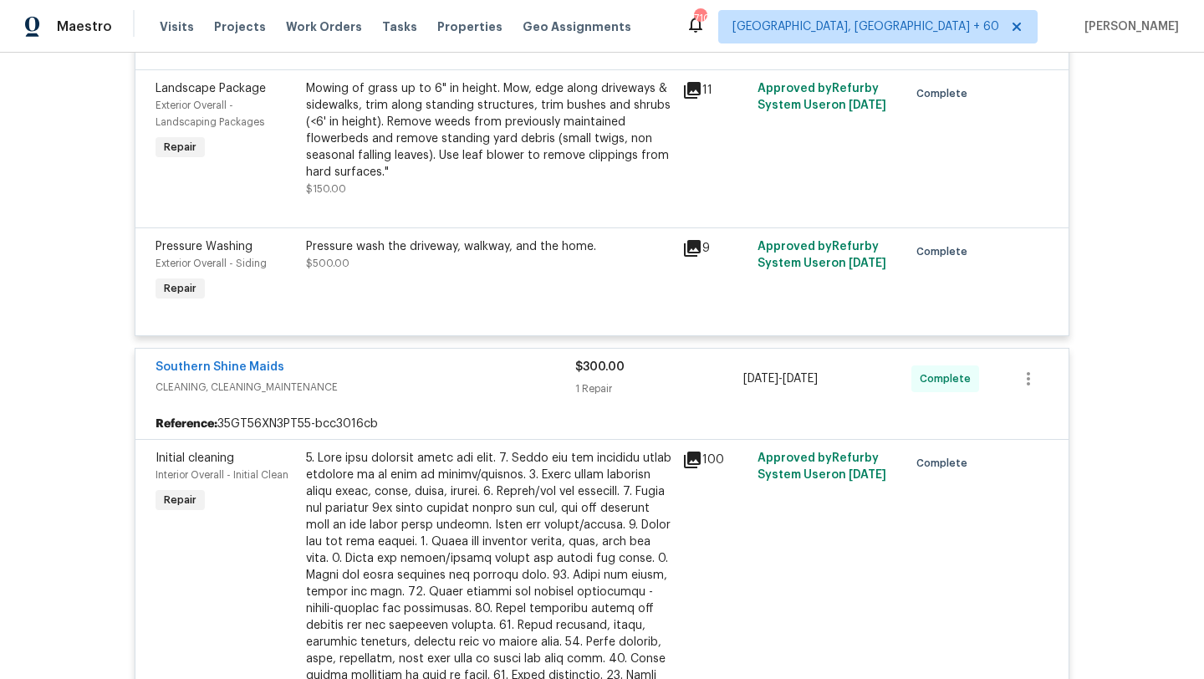
scroll to position [3646, 0]
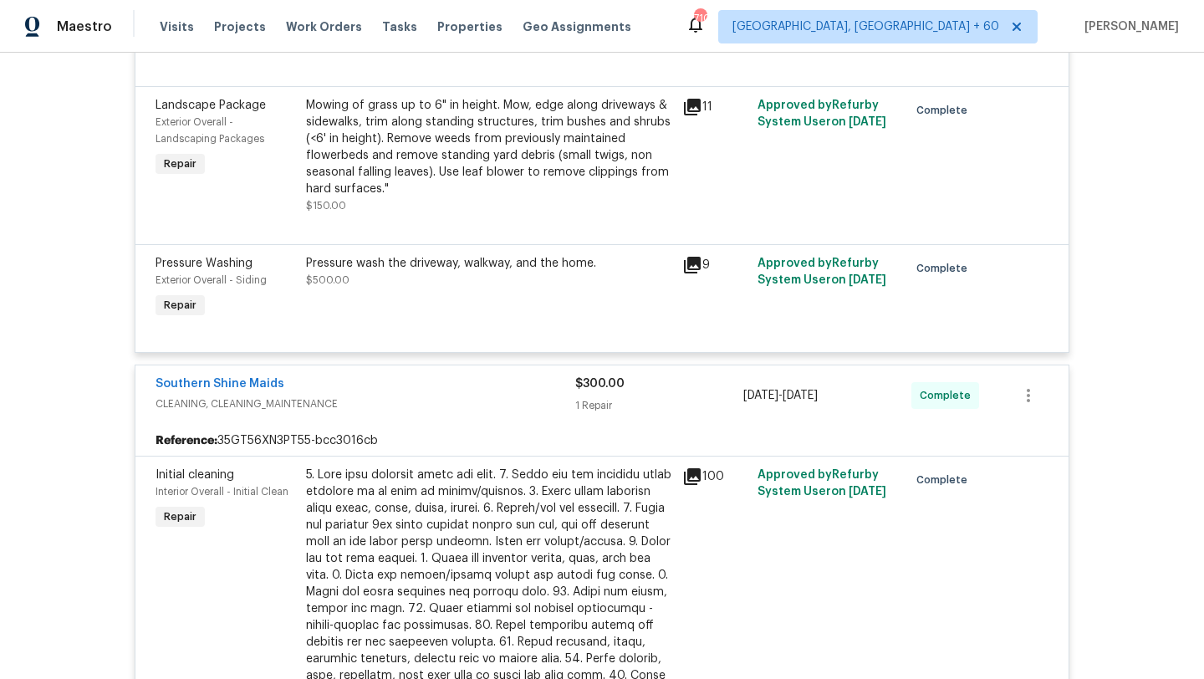
click at [530, 286] on div "Pressure wash the driveway, walkway, and the home. $500.00" at bounding box center [489, 271] width 366 height 33
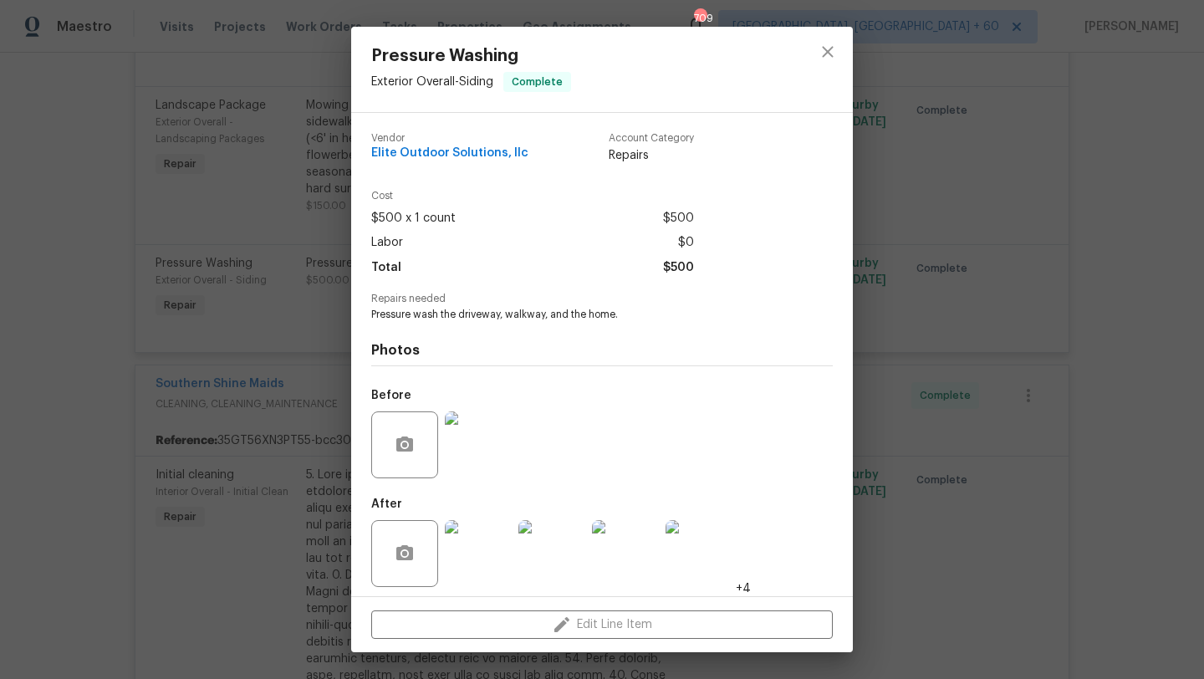
scroll to position [8, 0]
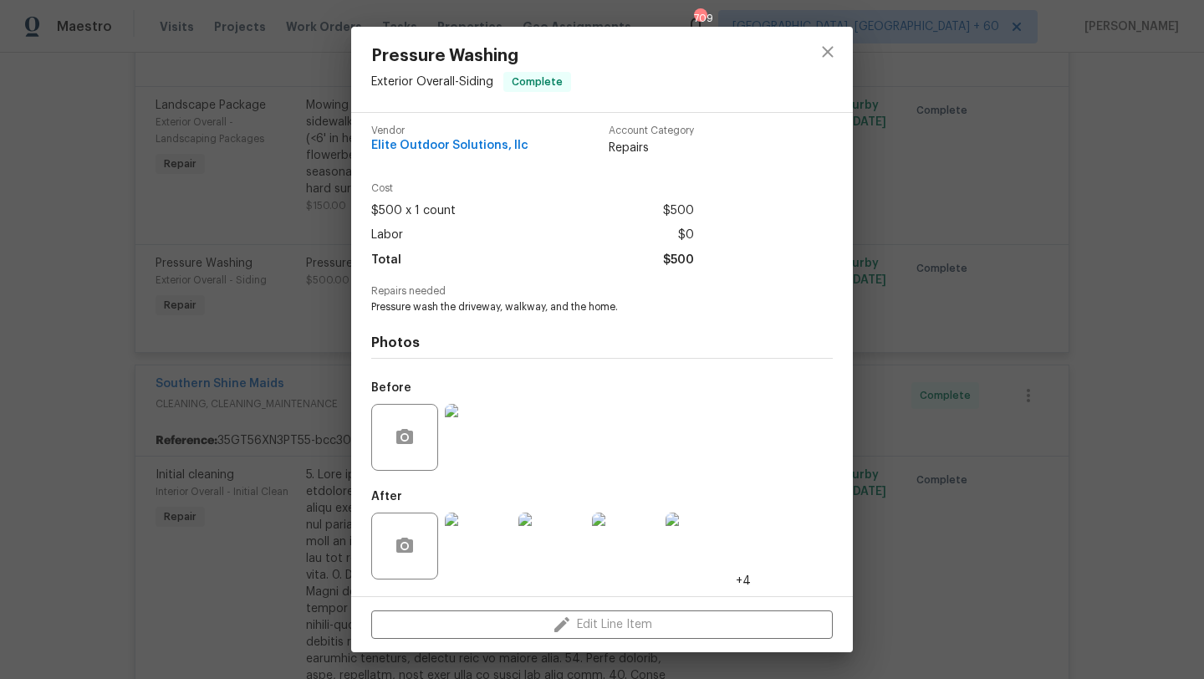
click at [473, 580] on div at bounding box center [479, 546] width 74 height 87
click at [473, 554] on img at bounding box center [478, 546] width 67 height 67
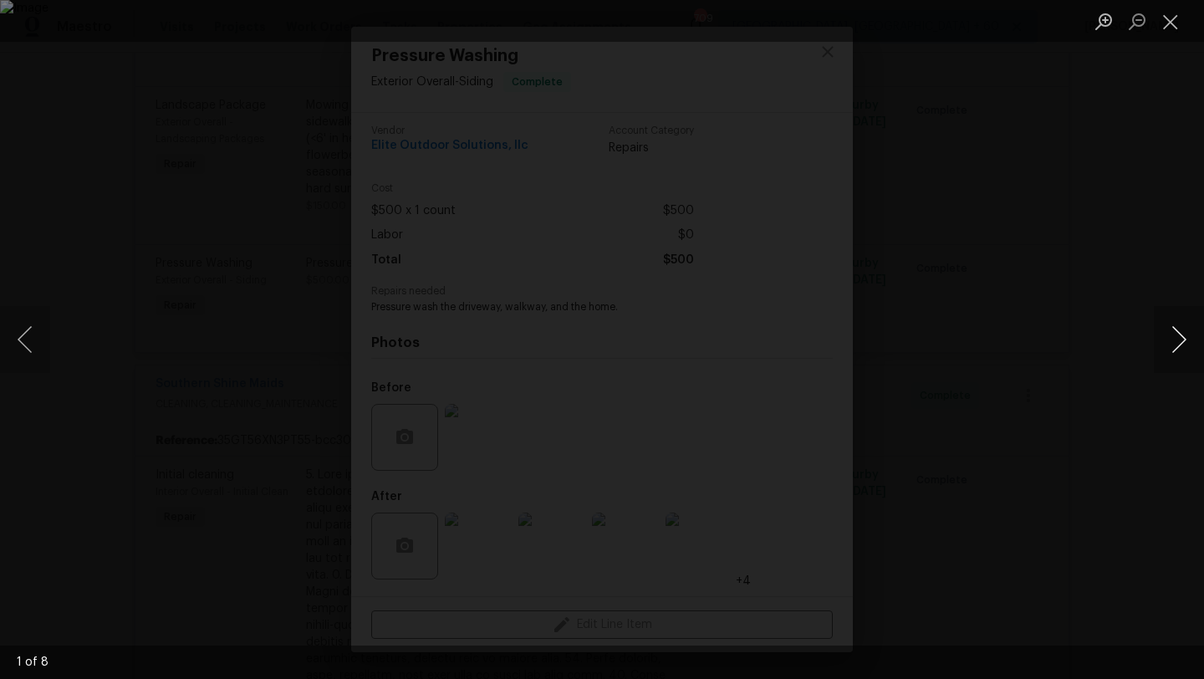
click at [1174, 349] on button "Next image" at bounding box center [1179, 339] width 50 height 67
click at [1174, 348] on button "Next image" at bounding box center [1179, 339] width 50 height 67
click at [1173, 350] on button "Next image" at bounding box center [1179, 339] width 50 height 67
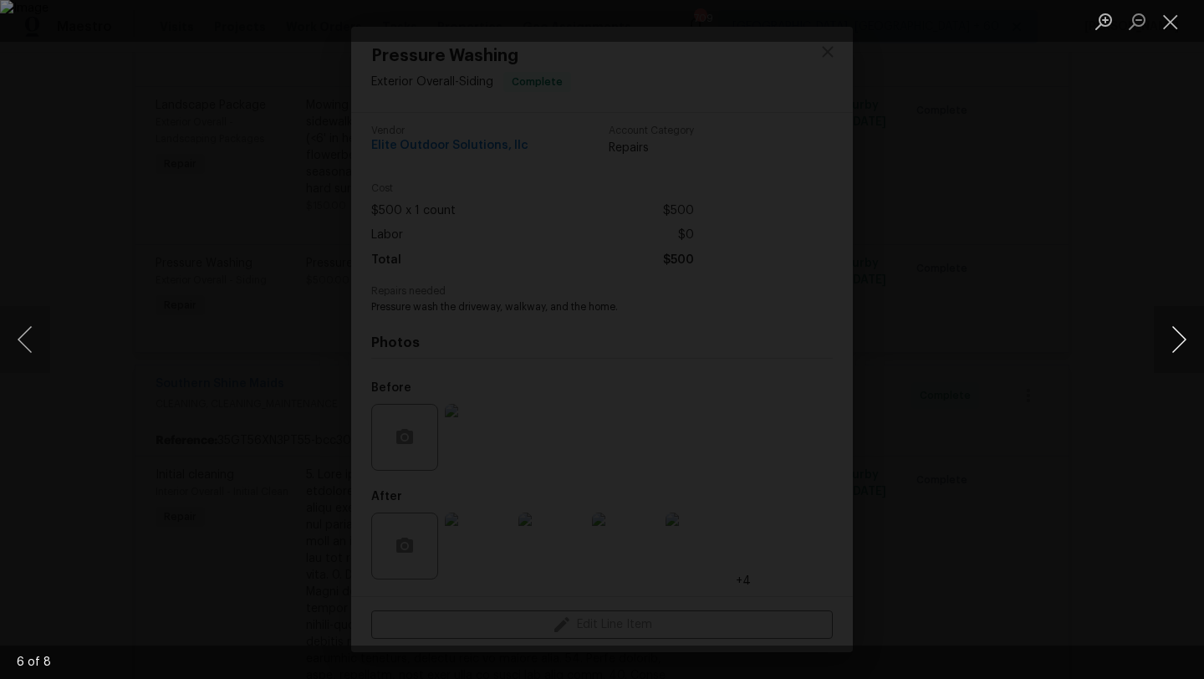
click at [1173, 351] on button "Next image" at bounding box center [1179, 339] width 50 height 67
click at [1175, 18] on button "Close lightbox" at bounding box center [1170, 21] width 33 height 29
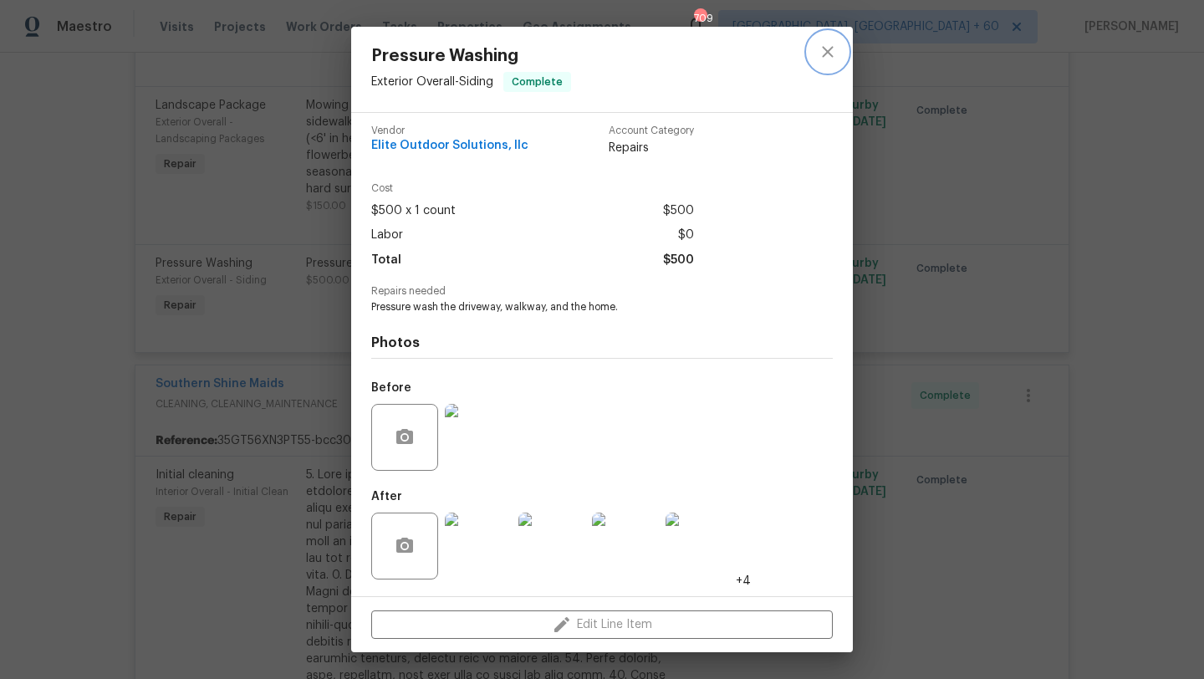
click at [836, 43] on icon "close" at bounding box center [828, 52] width 20 height 20
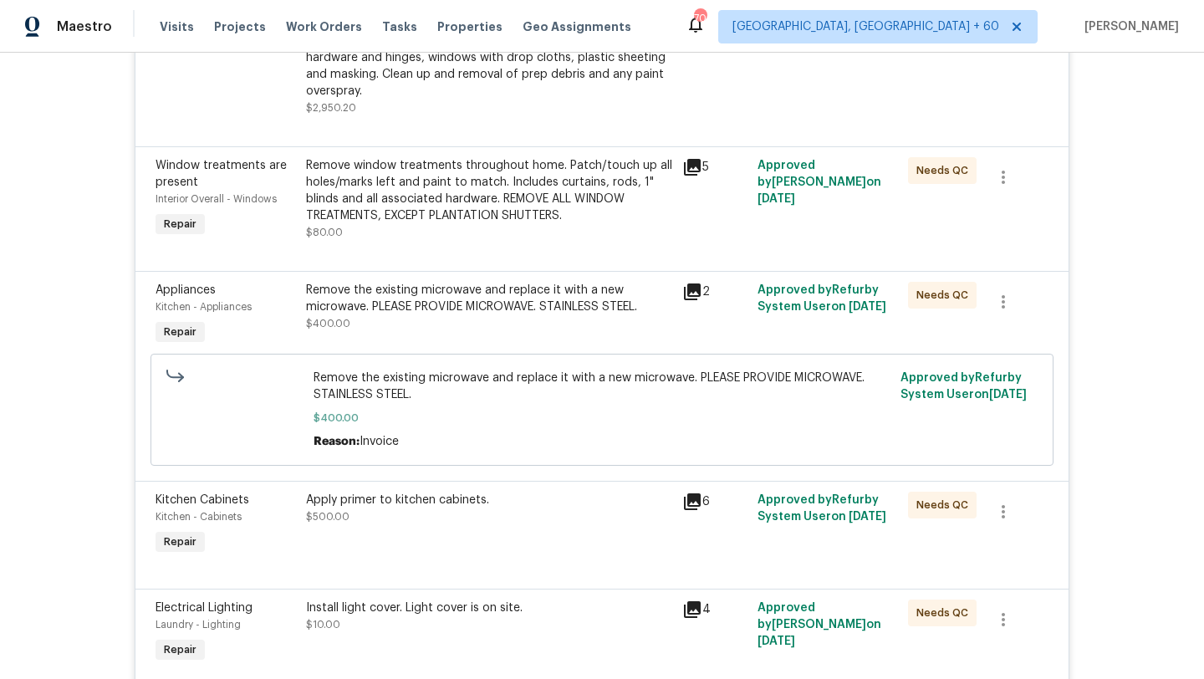
scroll to position [2134, 0]
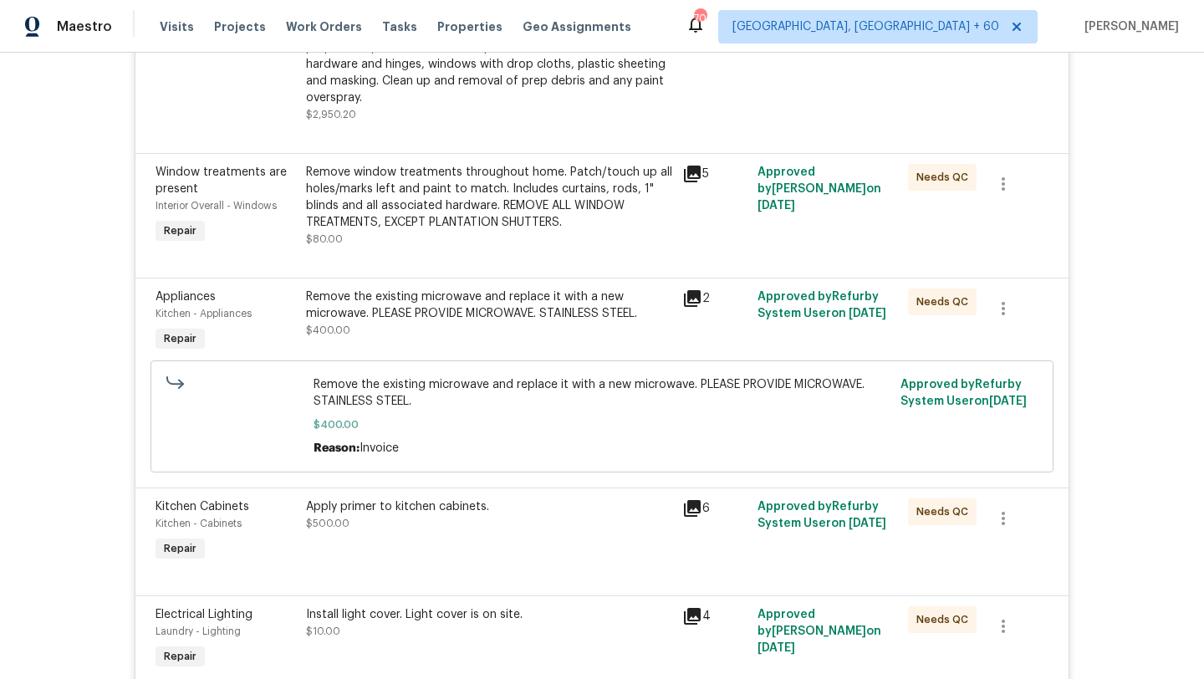
click at [483, 309] on div "Remove the existing microwave and replace it with a new microwave. PLEASE PROVI…" at bounding box center [489, 305] width 366 height 33
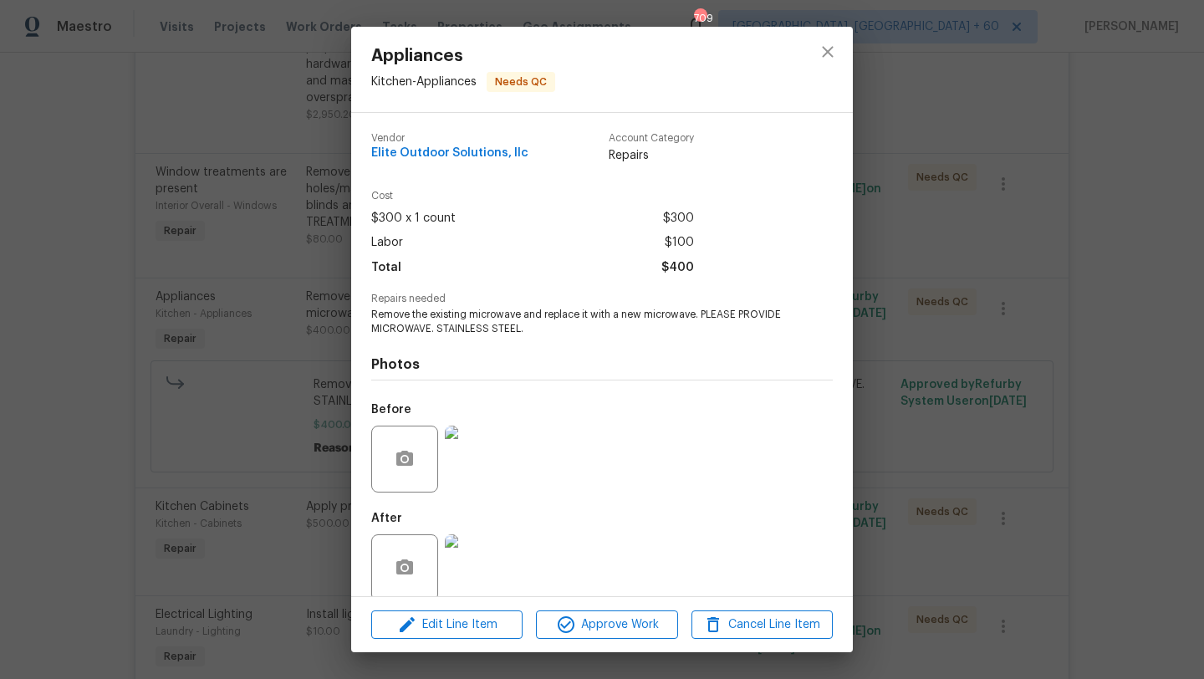
click at [200, 304] on div "Appliances Kitchen - Appliances Needs QC Vendor Elite Outdoor Solutions, llc Ac…" at bounding box center [602, 339] width 1204 height 679
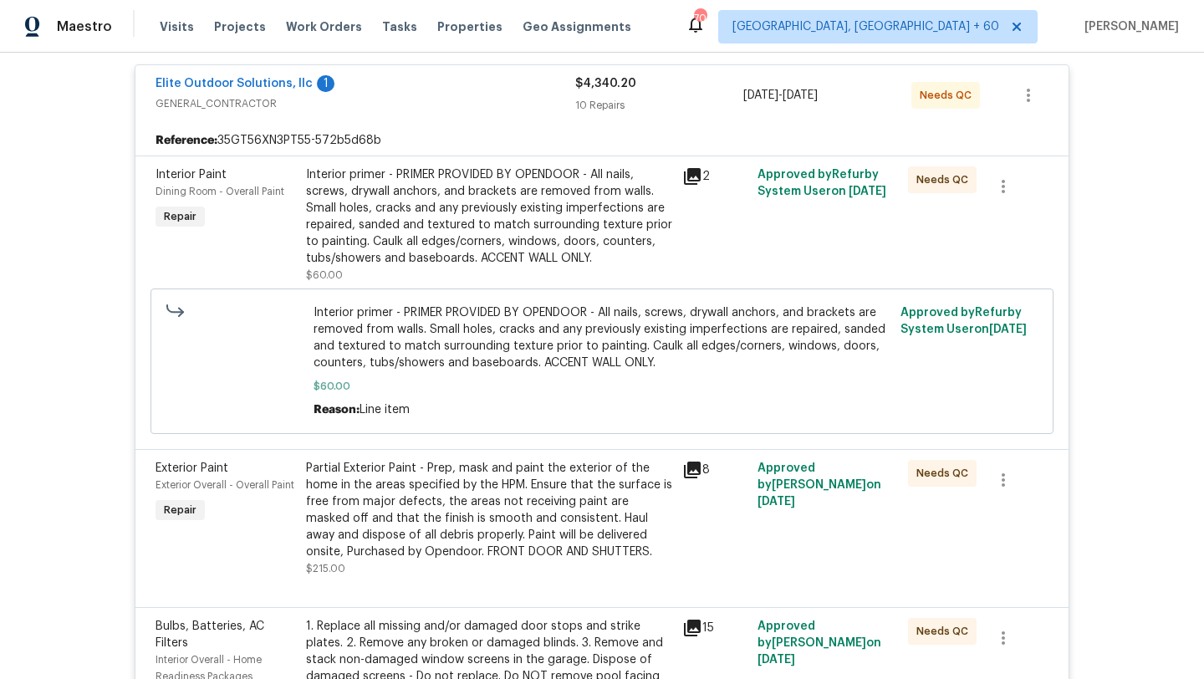
scroll to position [856, 0]
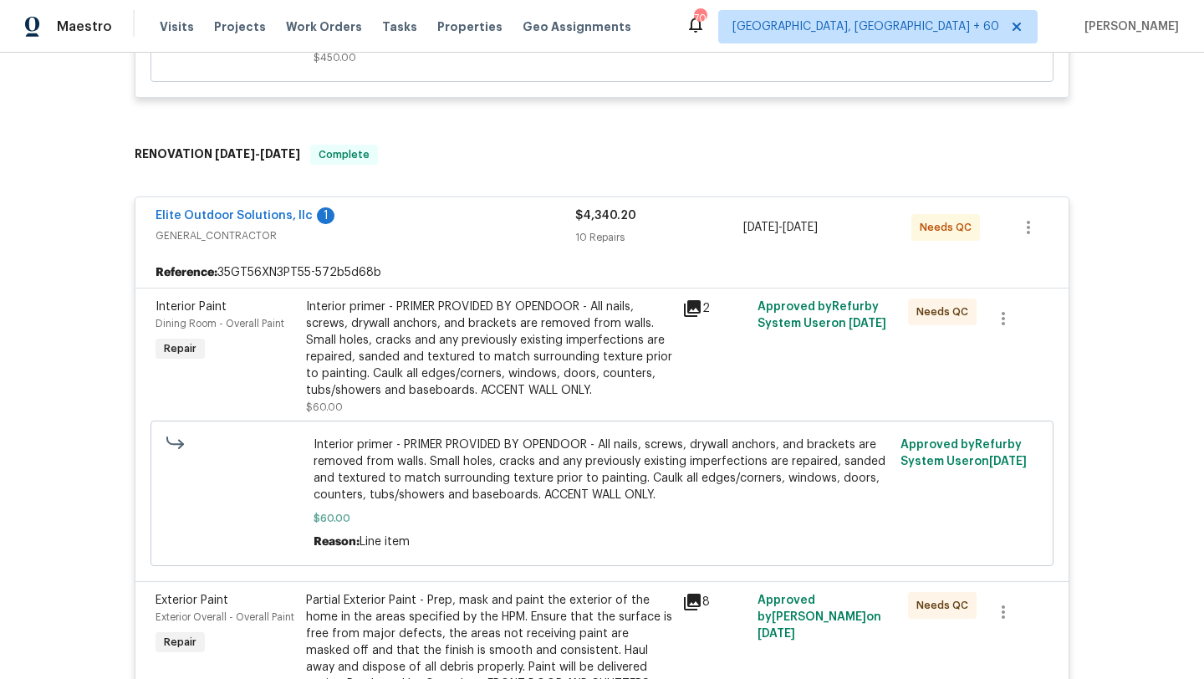
click at [504, 294] on div "Interior primer - PRIMER PROVIDED BY OPENDOOR - All nails, screws, drywall anch…" at bounding box center [489, 357] width 376 height 127
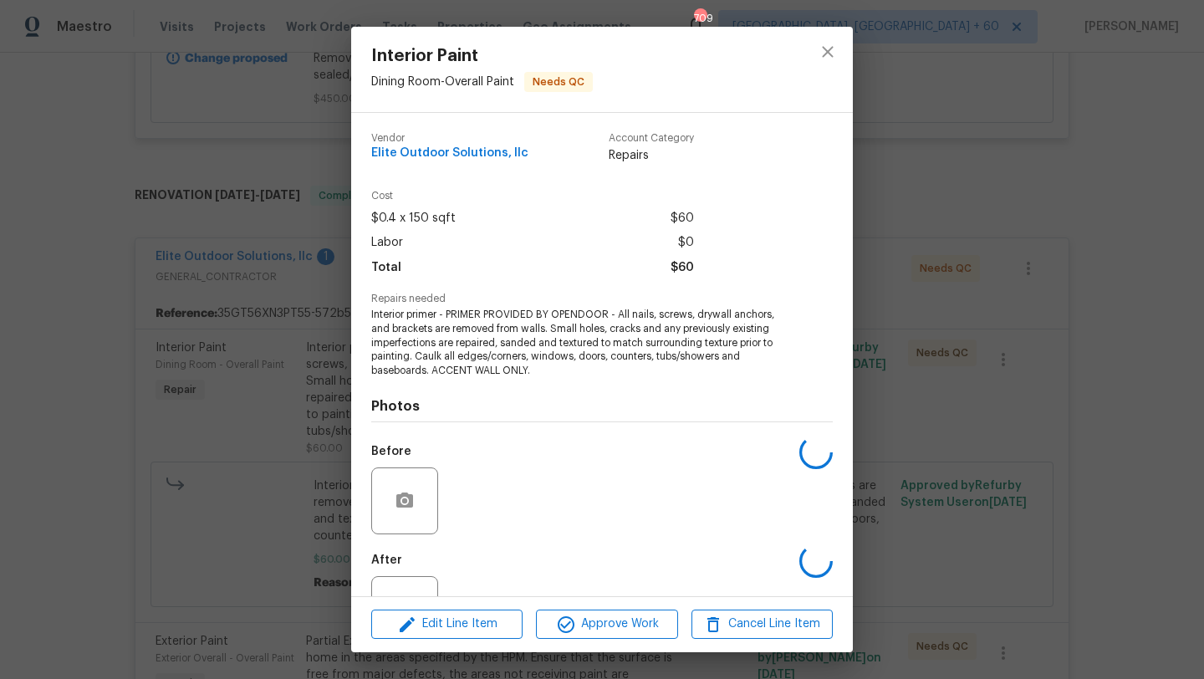
scroll to position [743, 0]
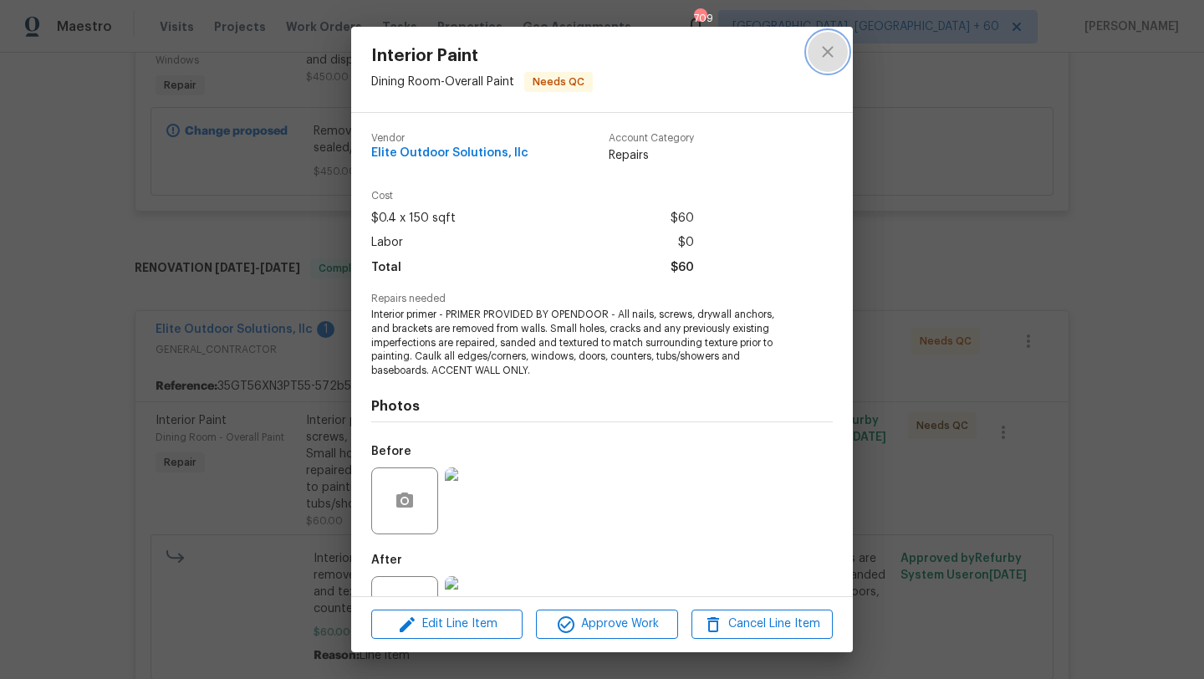
click at [846, 44] on button "close" at bounding box center [828, 52] width 40 height 40
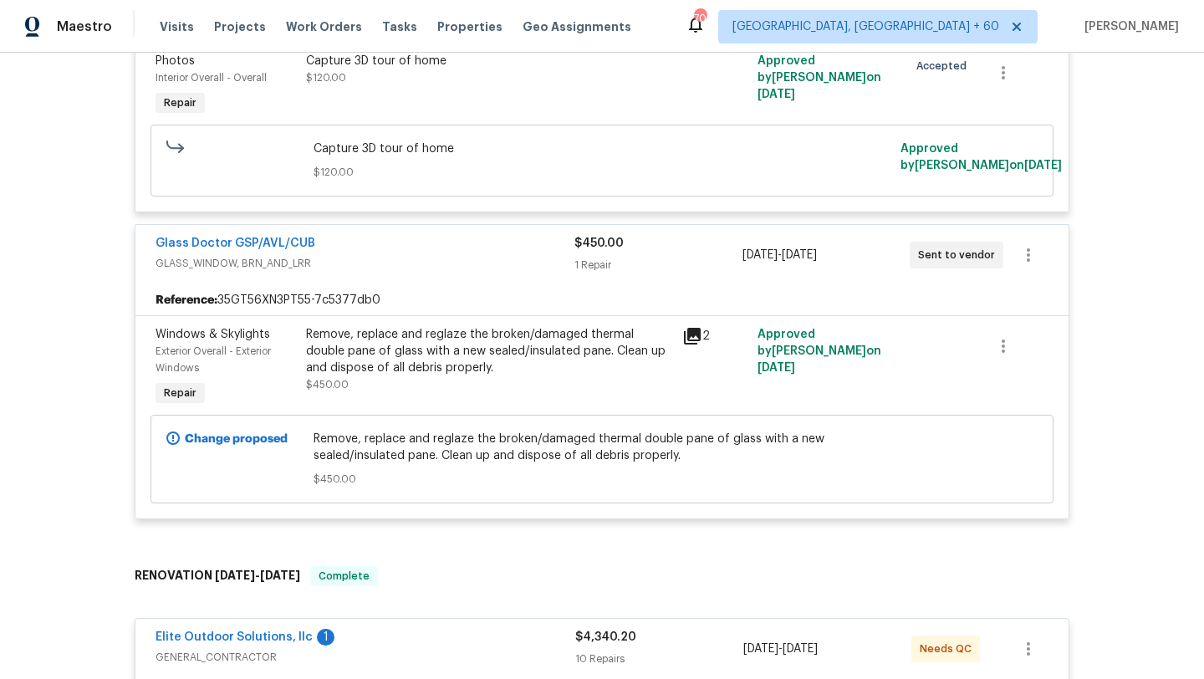
scroll to position [499, 0]
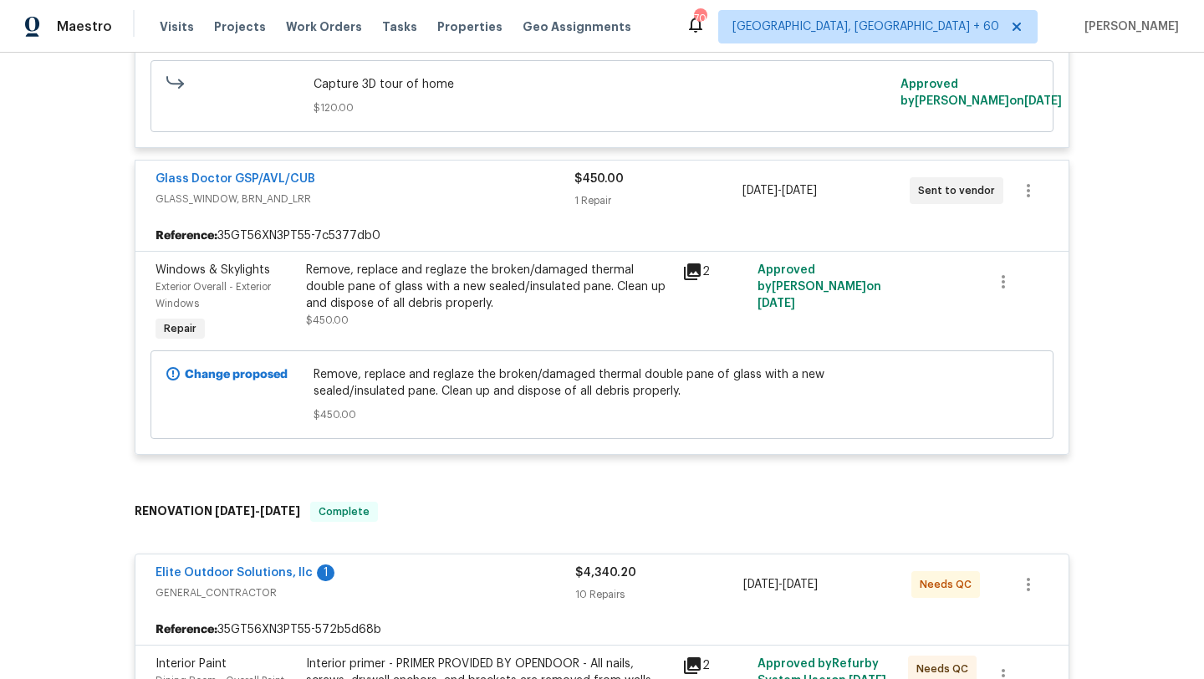
click at [417, 328] on div "Remove, replace and reglaze the broken/damaged thermal double pane of glass wit…" at bounding box center [489, 295] width 366 height 67
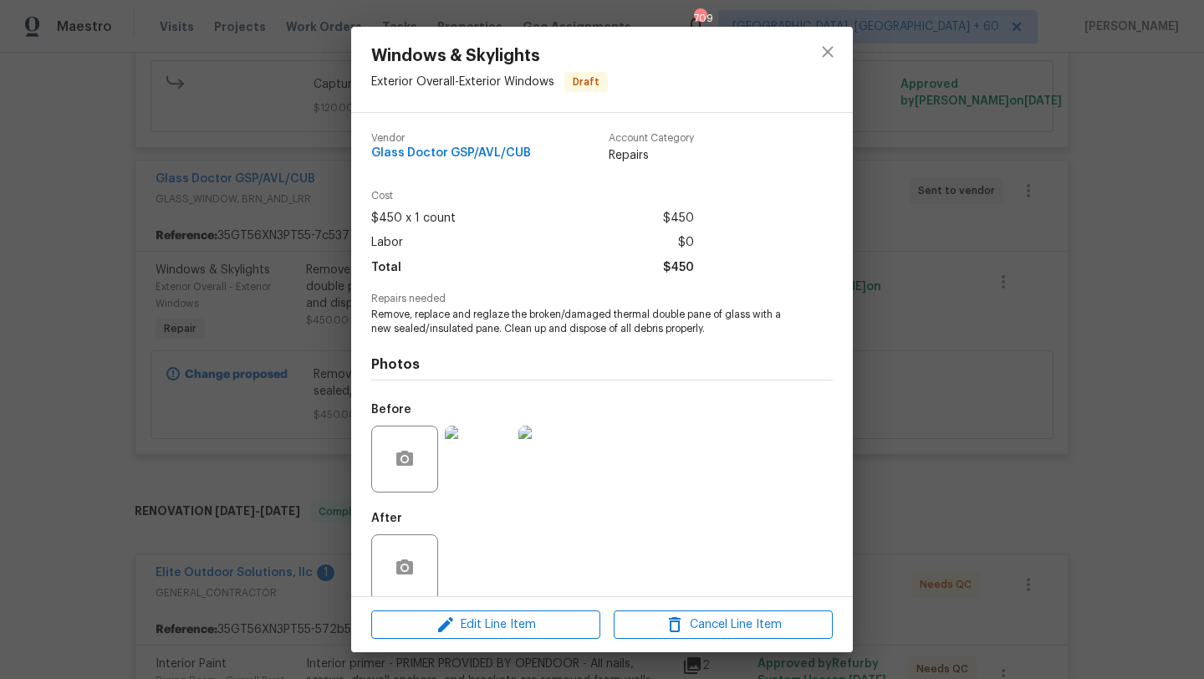
click at [335, 336] on div "Windows & Skylights Exterior Overall - Exterior Windows Draft Vendor Glass Doct…" at bounding box center [602, 339] width 1204 height 679
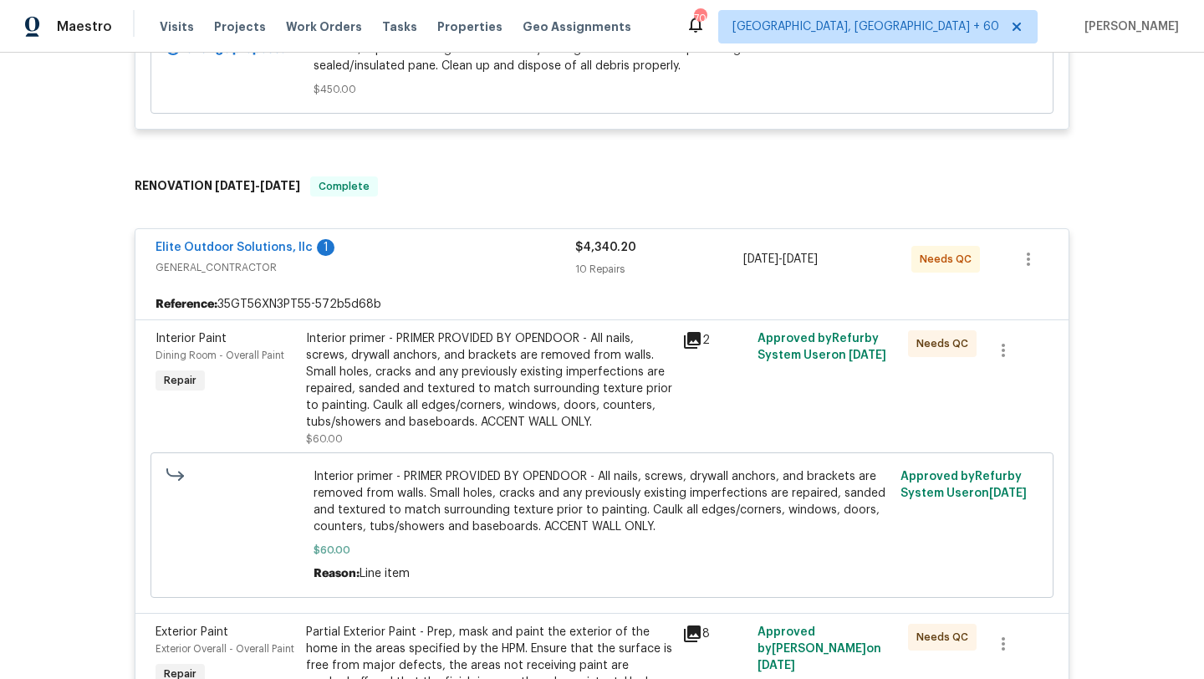
scroll to position [922, 0]
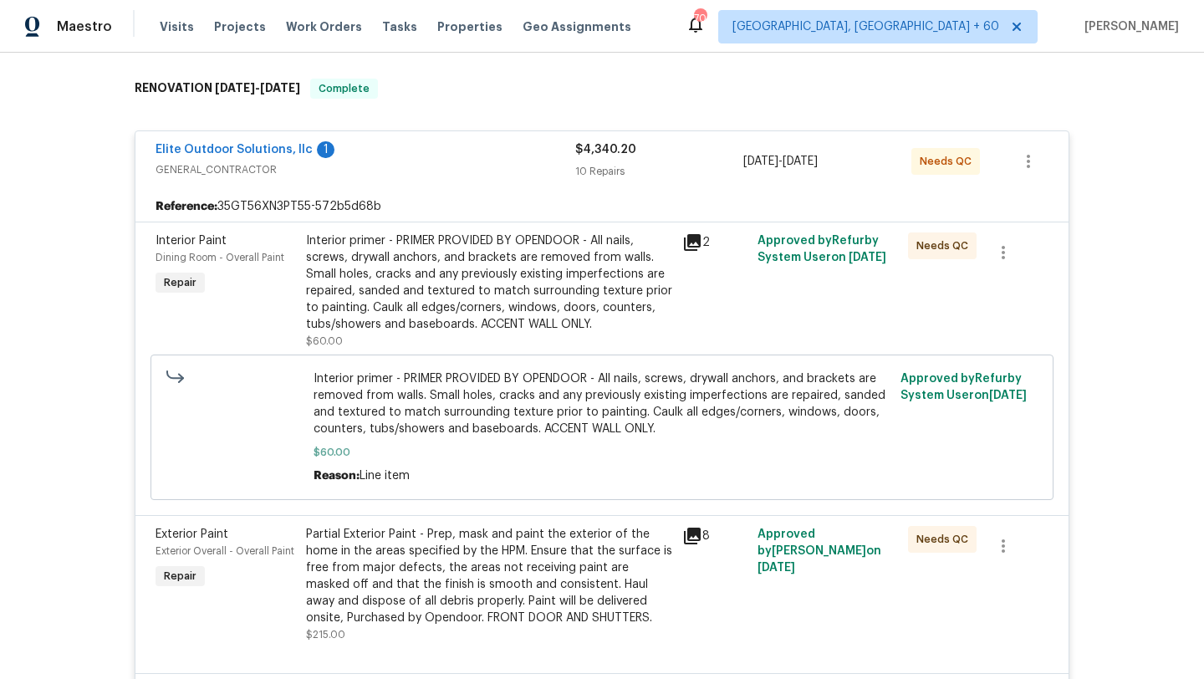
click at [462, 457] on span "$60.00" at bounding box center [603, 452] width 578 height 17
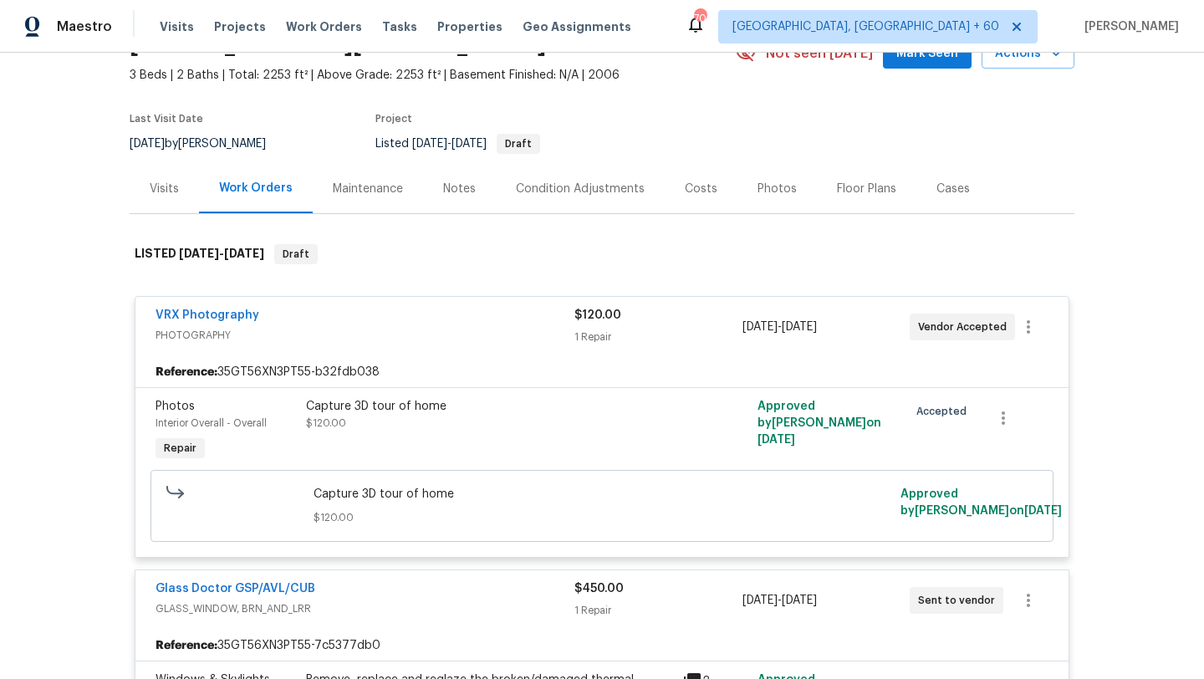
scroll to position [0, 0]
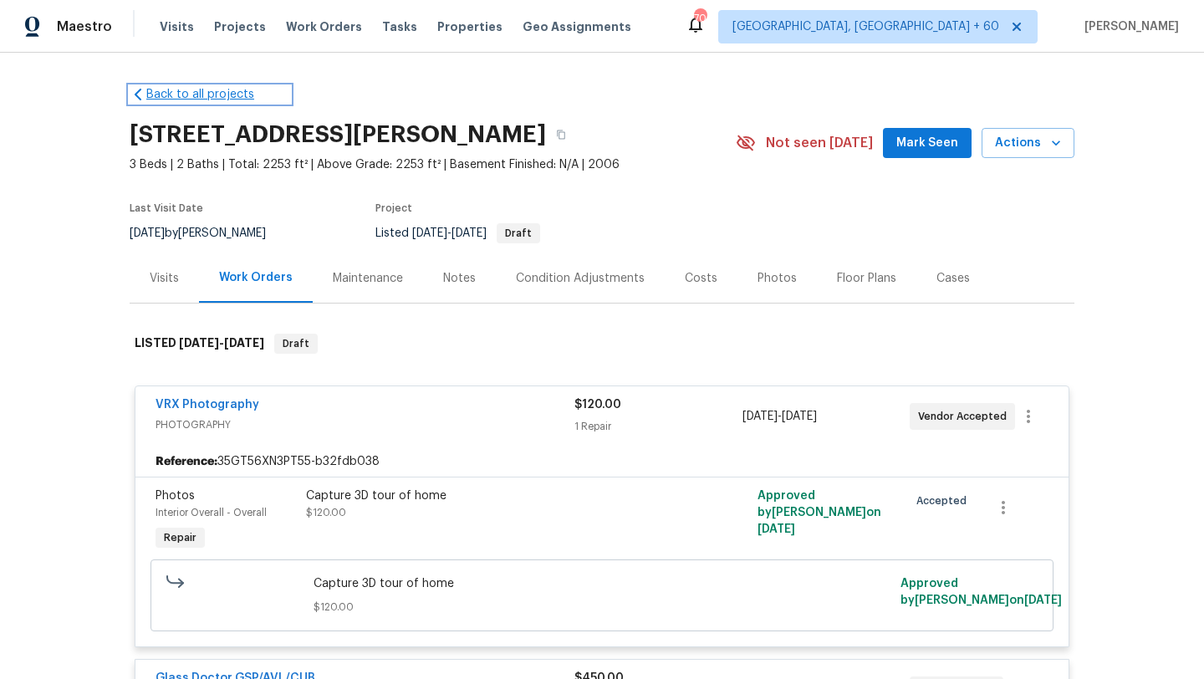
click at [188, 98] on link "Back to all projects" at bounding box center [210, 94] width 161 height 17
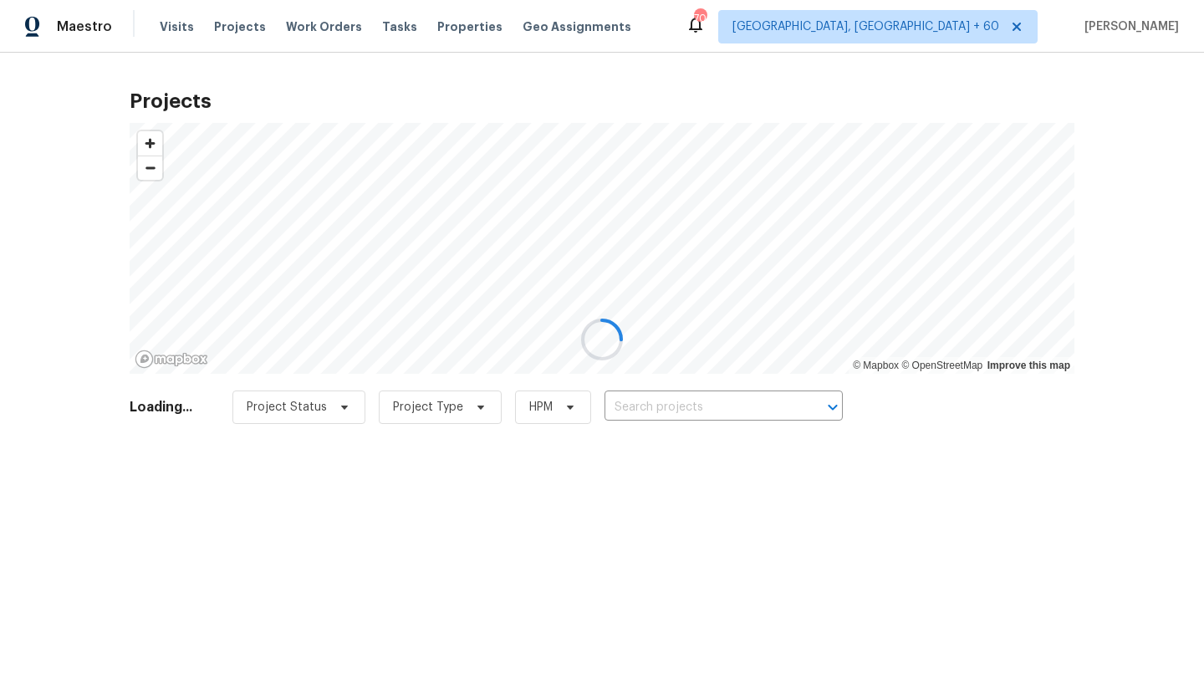
click at [305, 33] on div at bounding box center [602, 339] width 1204 height 679
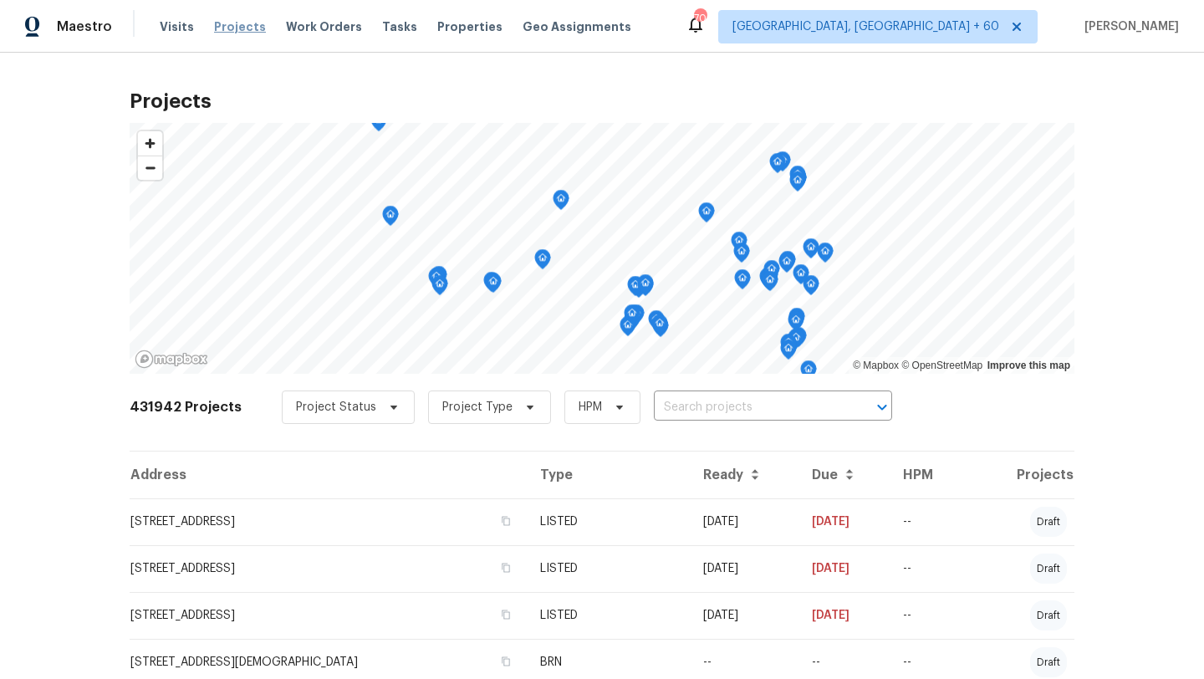
click at [245, 31] on span "Projects" at bounding box center [240, 26] width 52 height 17
click at [245, 33] on span "Projects" at bounding box center [240, 26] width 52 height 17
click at [244, 28] on span "Projects" at bounding box center [240, 26] width 52 height 17
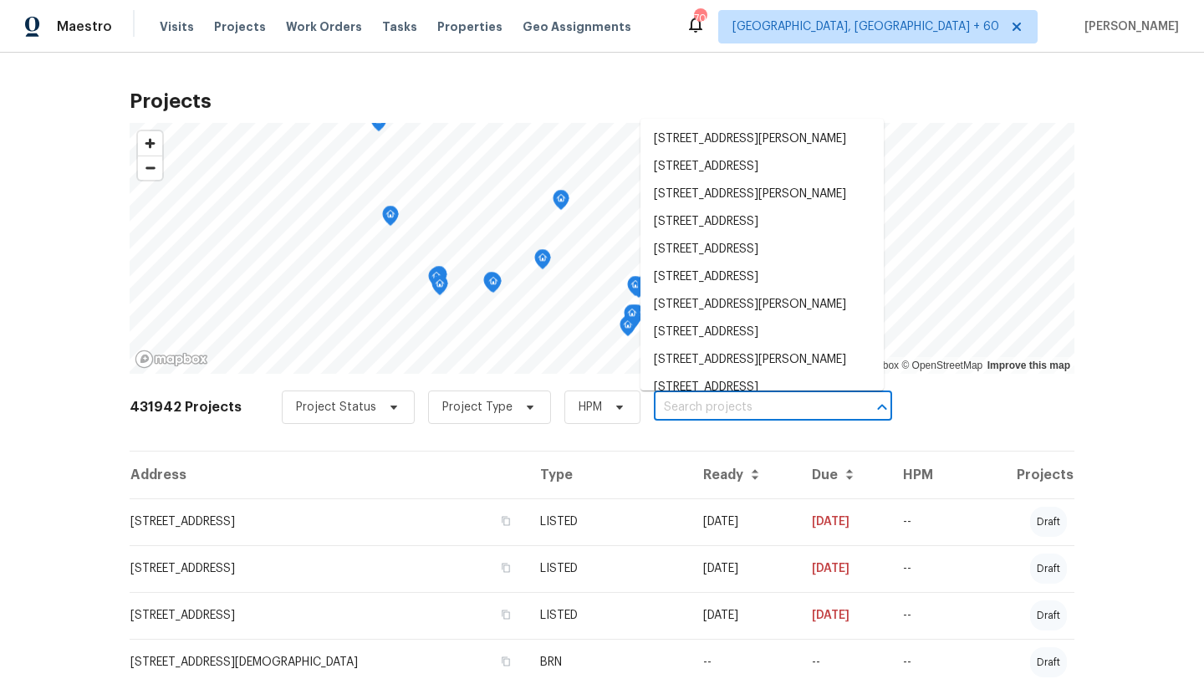
click at [697, 405] on input "text" at bounding box center [750, 408] width 192 height 26
paste input "203 Heatherbrook Dr Lyman, SC 29365"
type input "203 Heatherbrook Dr Lyman, SC 29365"
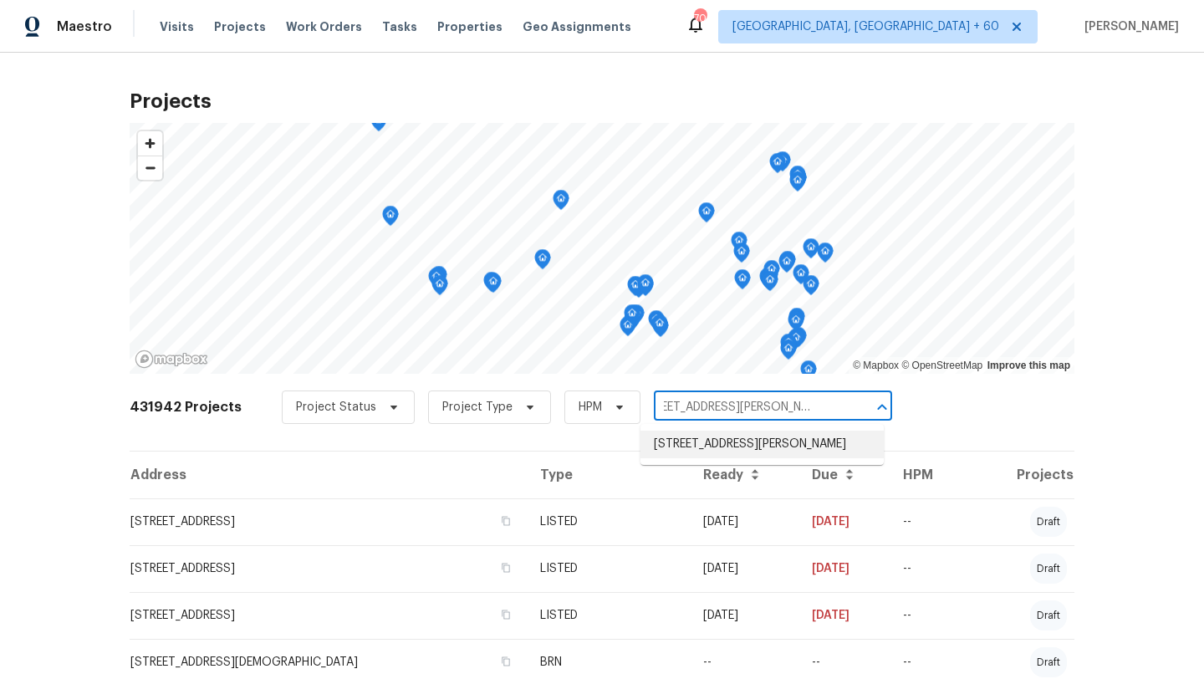
click at [708, 458] on li "[STREET_ADDRESS][PERSON_NAME]" at bounding box center [762, 445] width 243 height 28
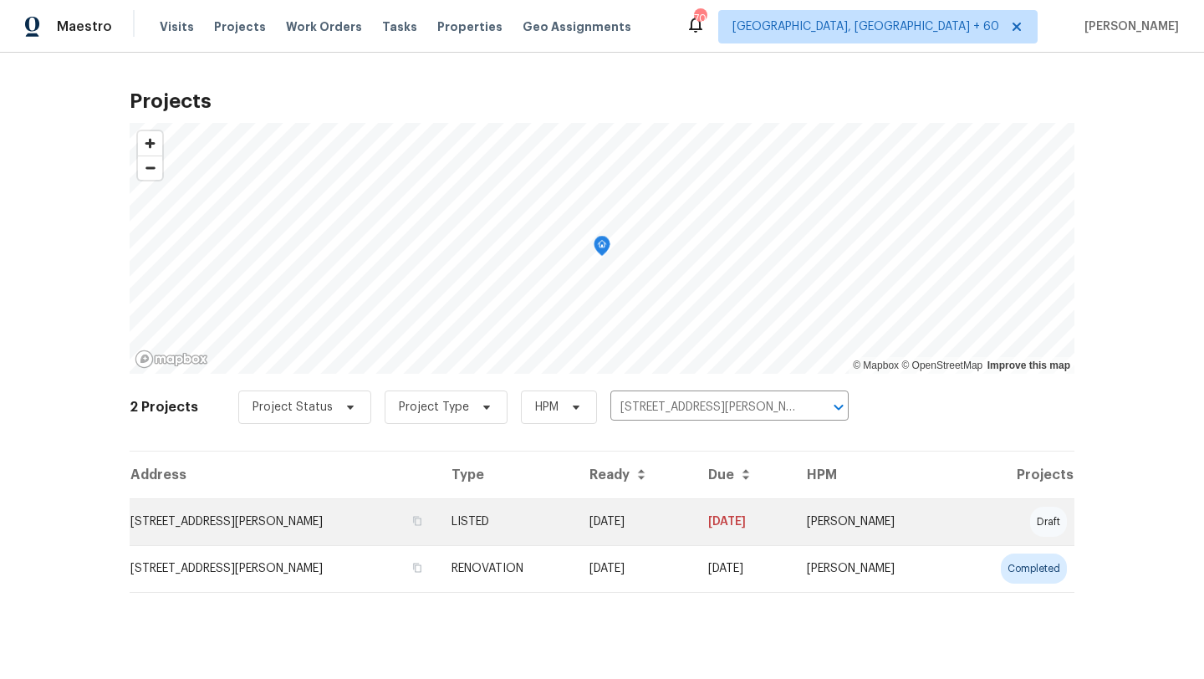
click at [320, 519] on td "[STREET_ADDRESS][PERSON_NAME]" at bounding box center [284, 521] width 309 height 47
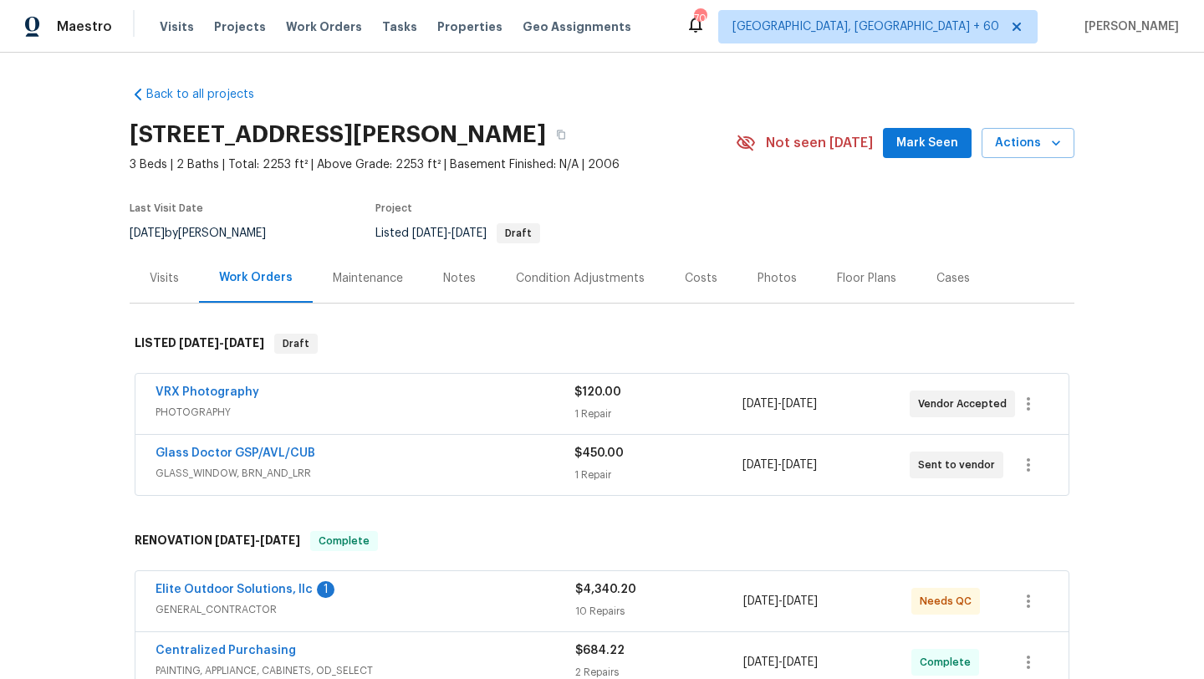
click at [172, 281] on div "Visits" at bounding box center [164, 278] width 29 height 17
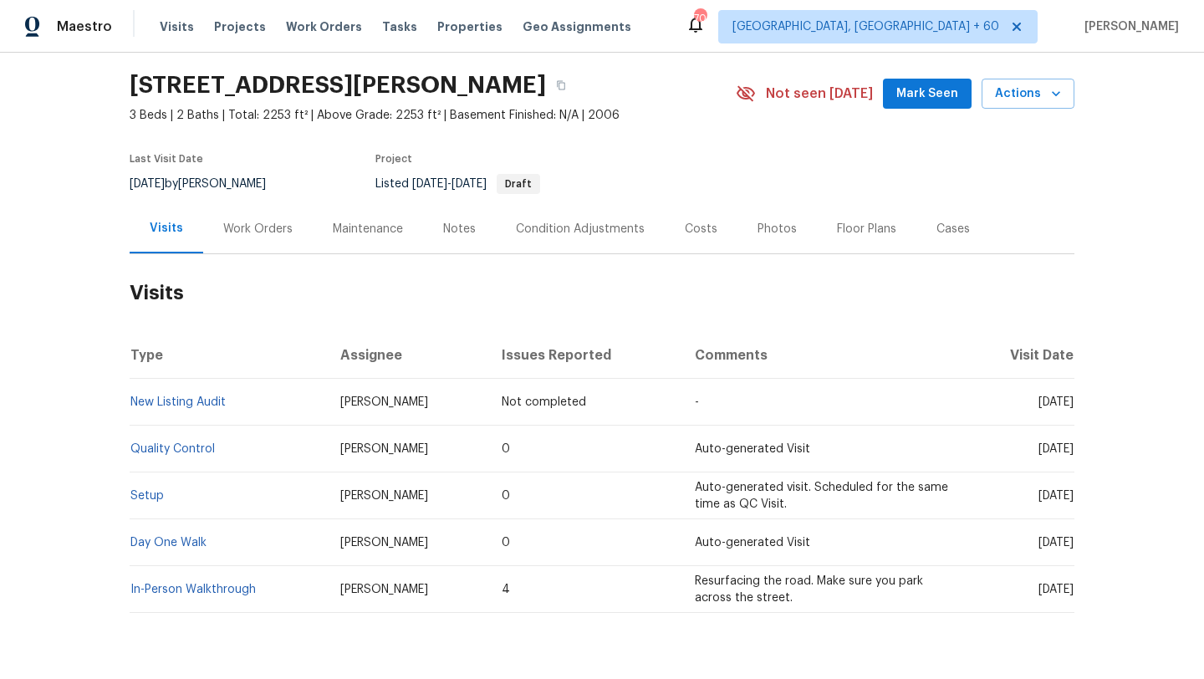
scroll to position [97, 0]
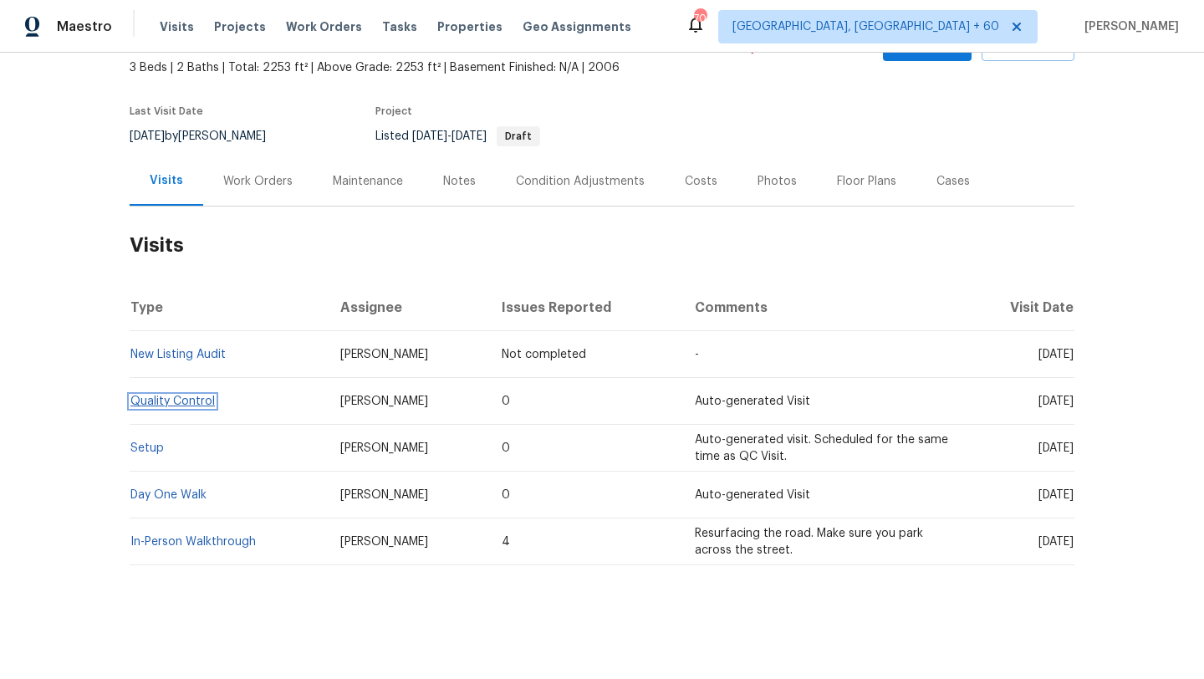
click at [187, 401] on link "Quality Control" at bounding box center [172, 402] width 84 height 12
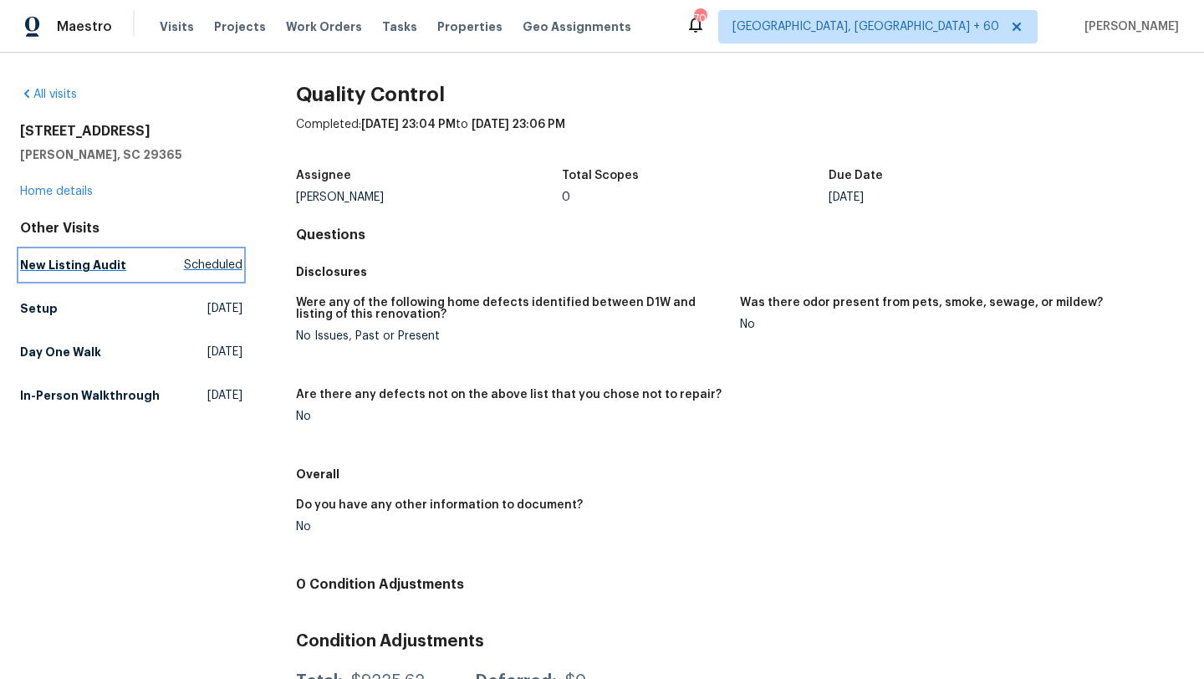
click at [194, 267] on span "Scheduled" at bounding box center [213, 265] width 59 height 17
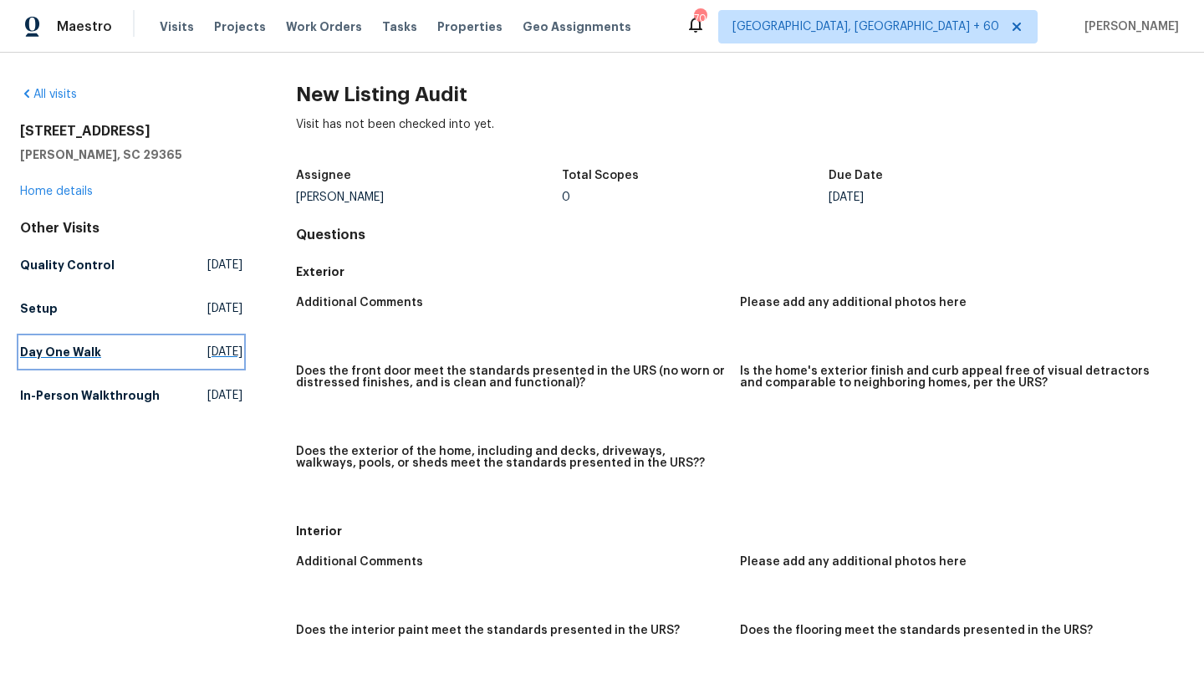
click at [207, 355] on span "Mon, Sep 22 2025" at bounding box center [224, 352] width 35 height 17
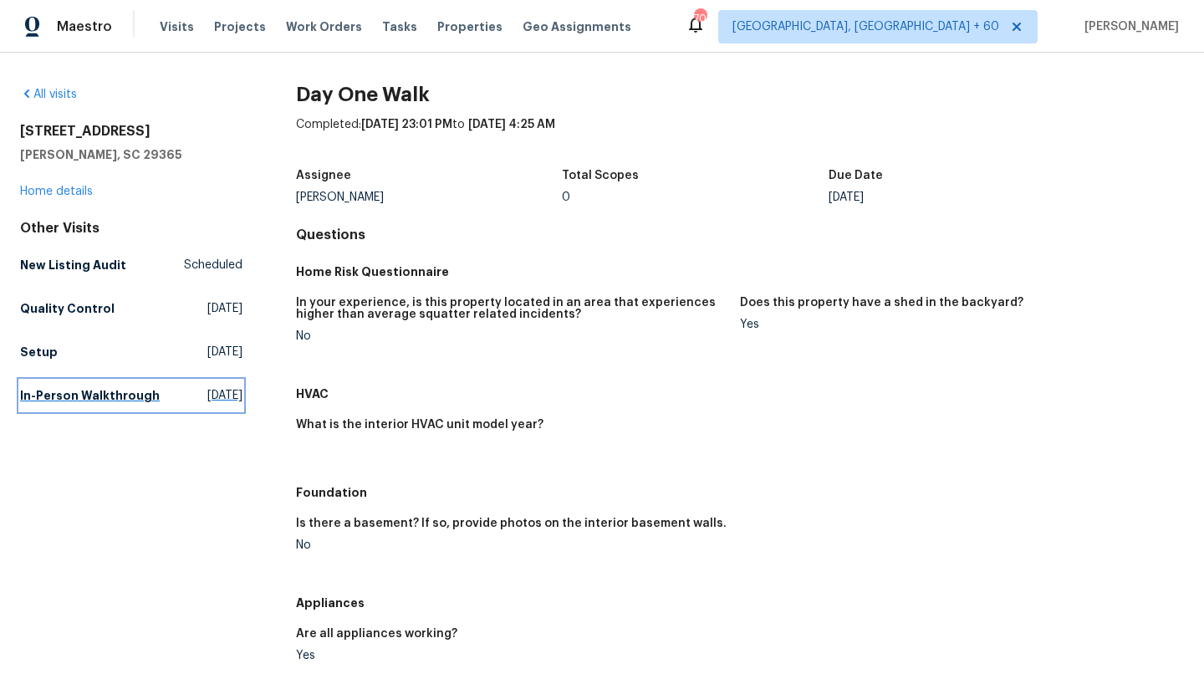
click at [207, 404] on span "Wed, Aug 27 2025" at bounding box center [224, 395] width 35 height 17
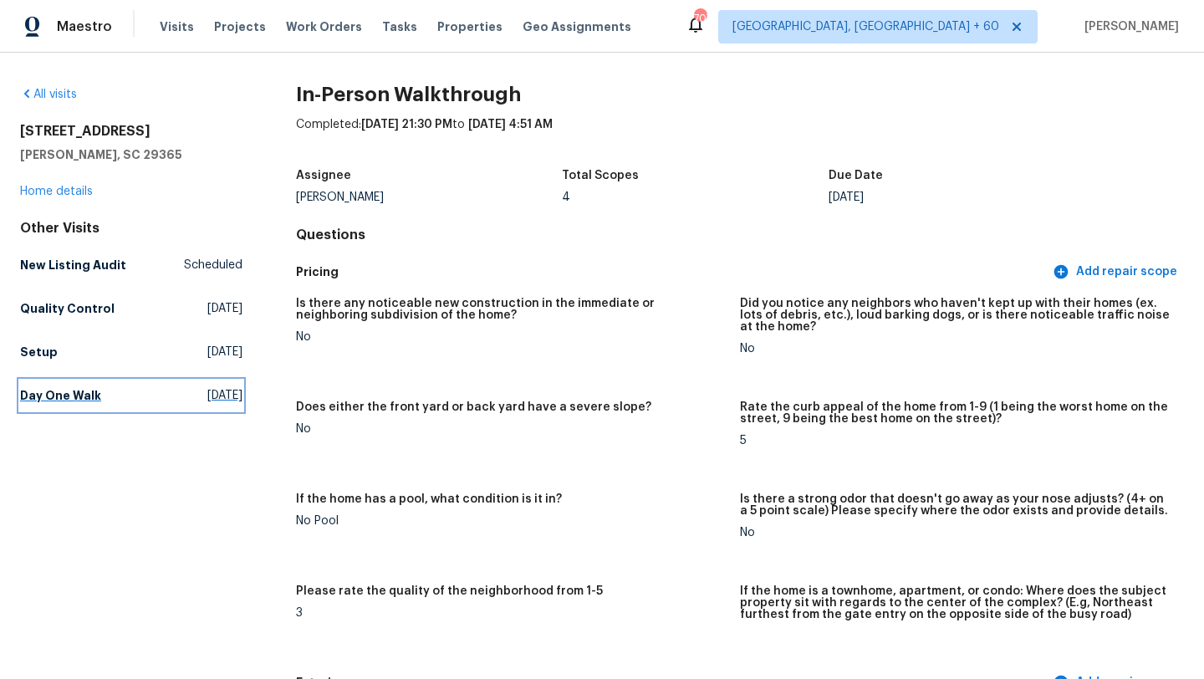
click at [207, 396] on span "Mon, Sep 22 2025" at bounding box center [224, 395] width 35 height 17
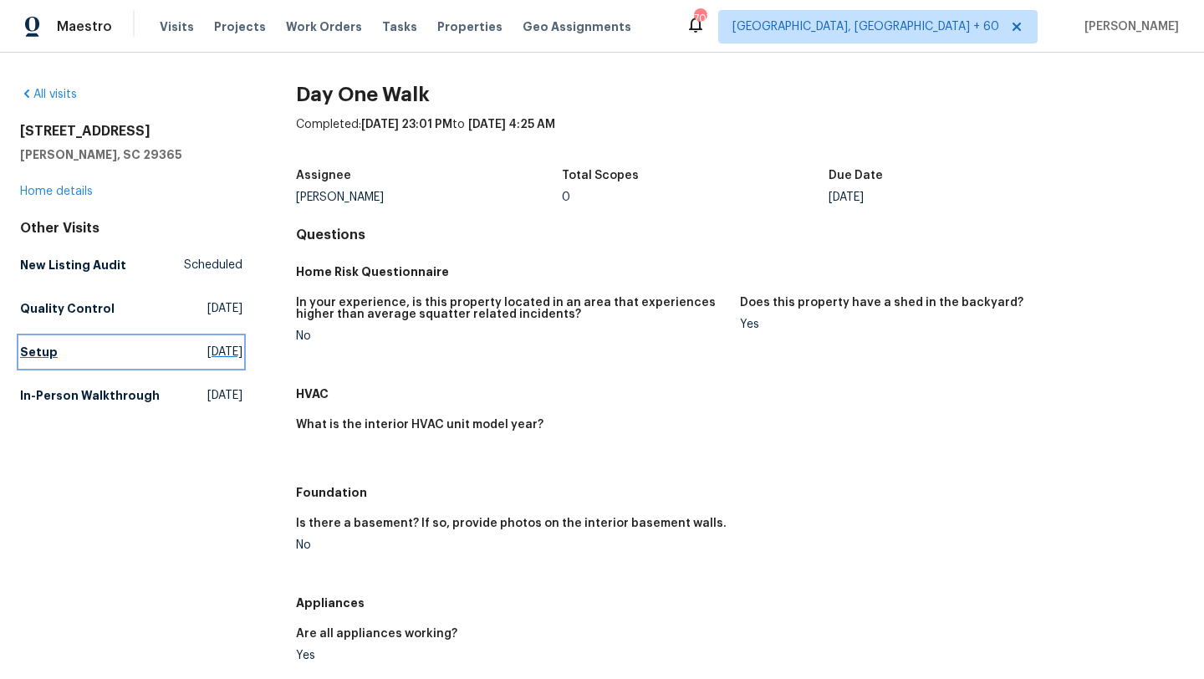
click at [207, 353] on span "Mon, Sep 29 2025" at bounding box center [224, 352] width 35 height 17
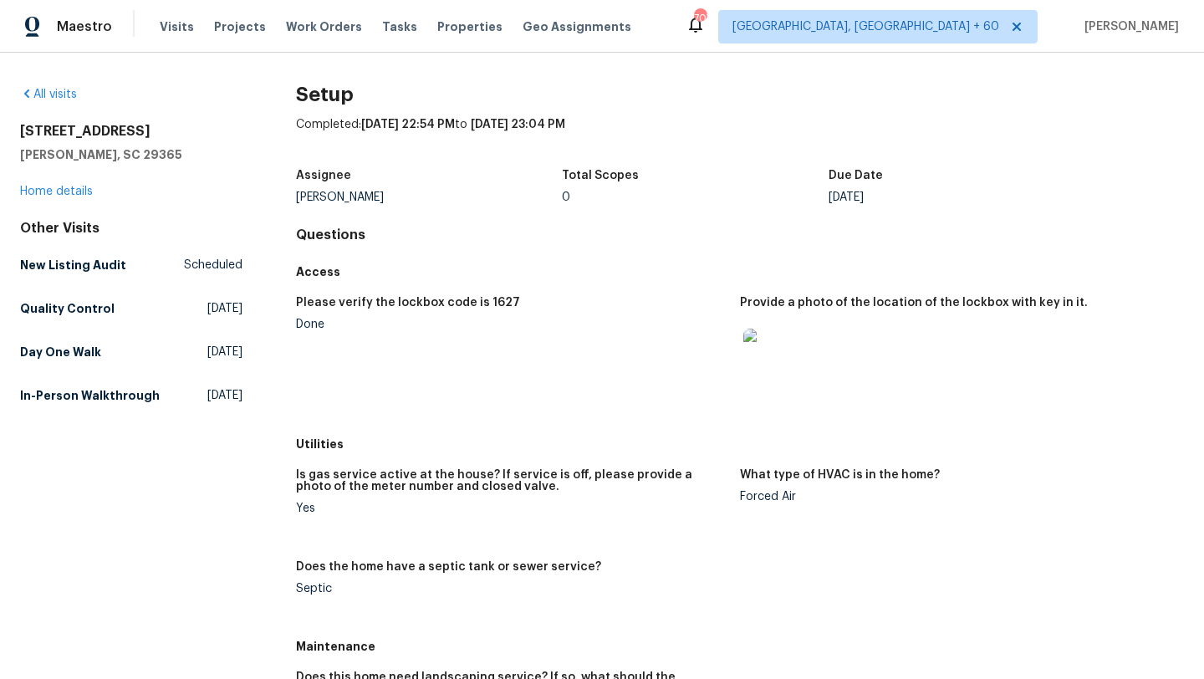
click at [89, 232] on div "Other Visits" at bounding box center [131, 228] width 222 height 17
click at [64, 189] on link "Home details" at bounding box center [56, 192] width 73 height 12
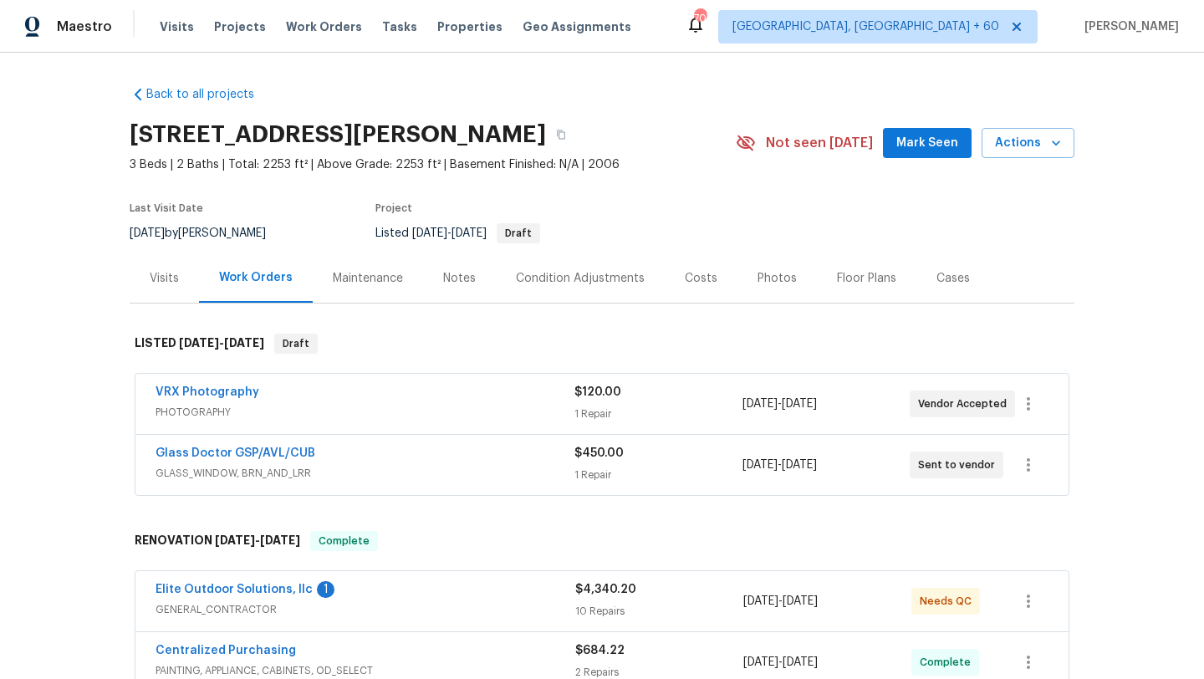
click at [171, 300] on div "Visits" at bounding box center [164, 277] width 69 height 49
